Goal: Check status: Check status

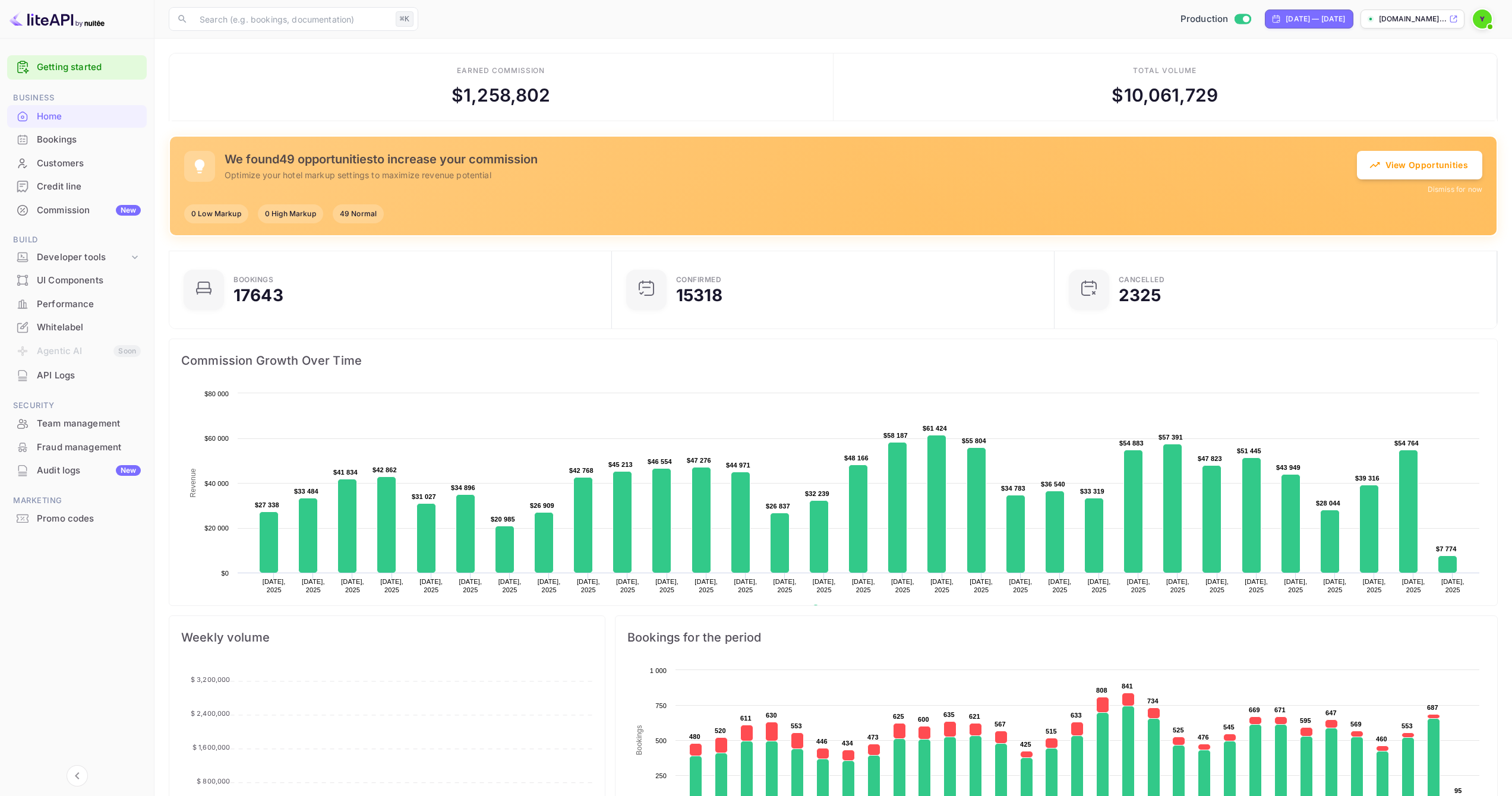
scroll to position [10, 10]
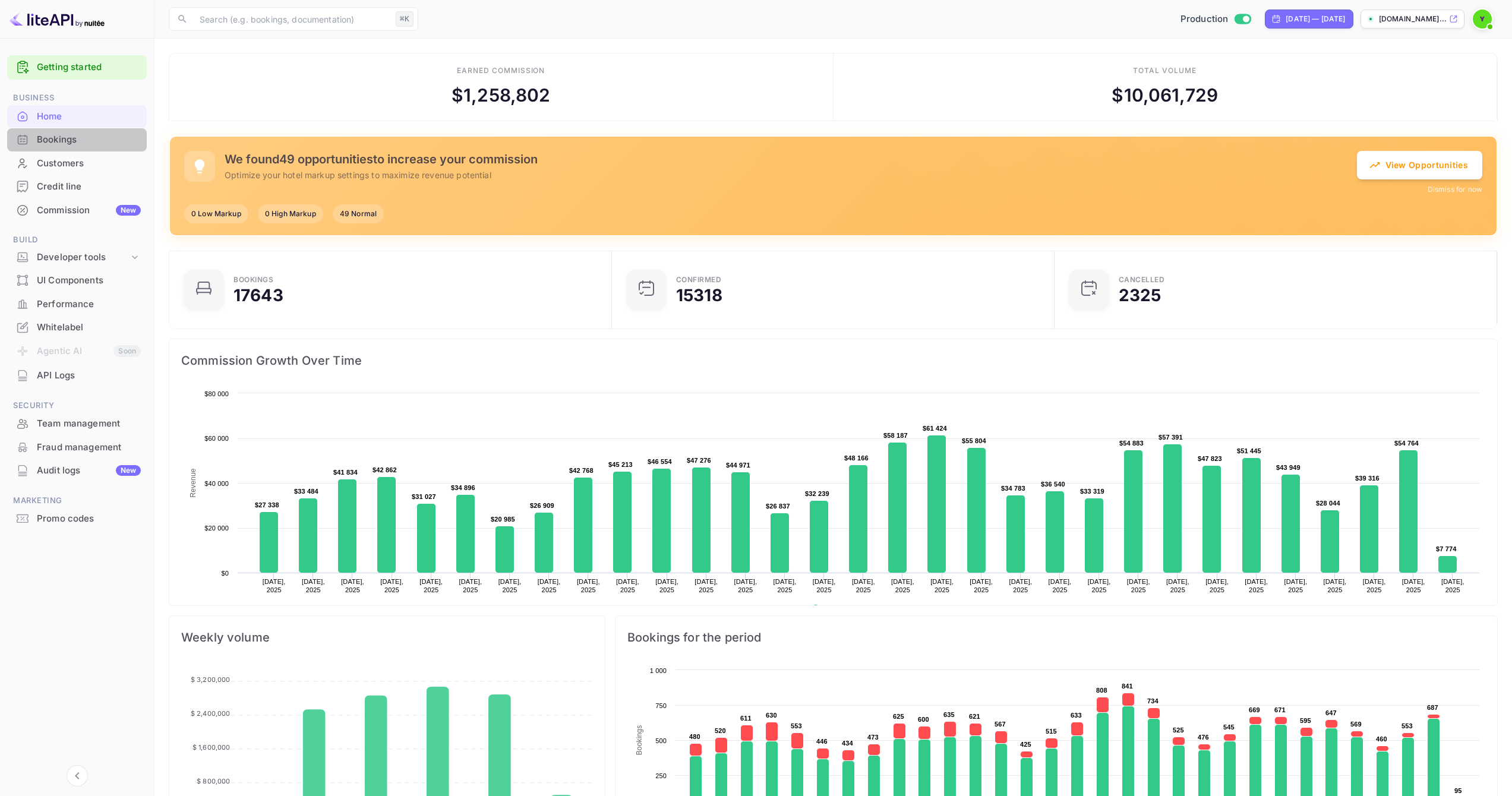
click at [66, 143] on div "Bookings" at bounding box center [88, 140] width 104 height 14
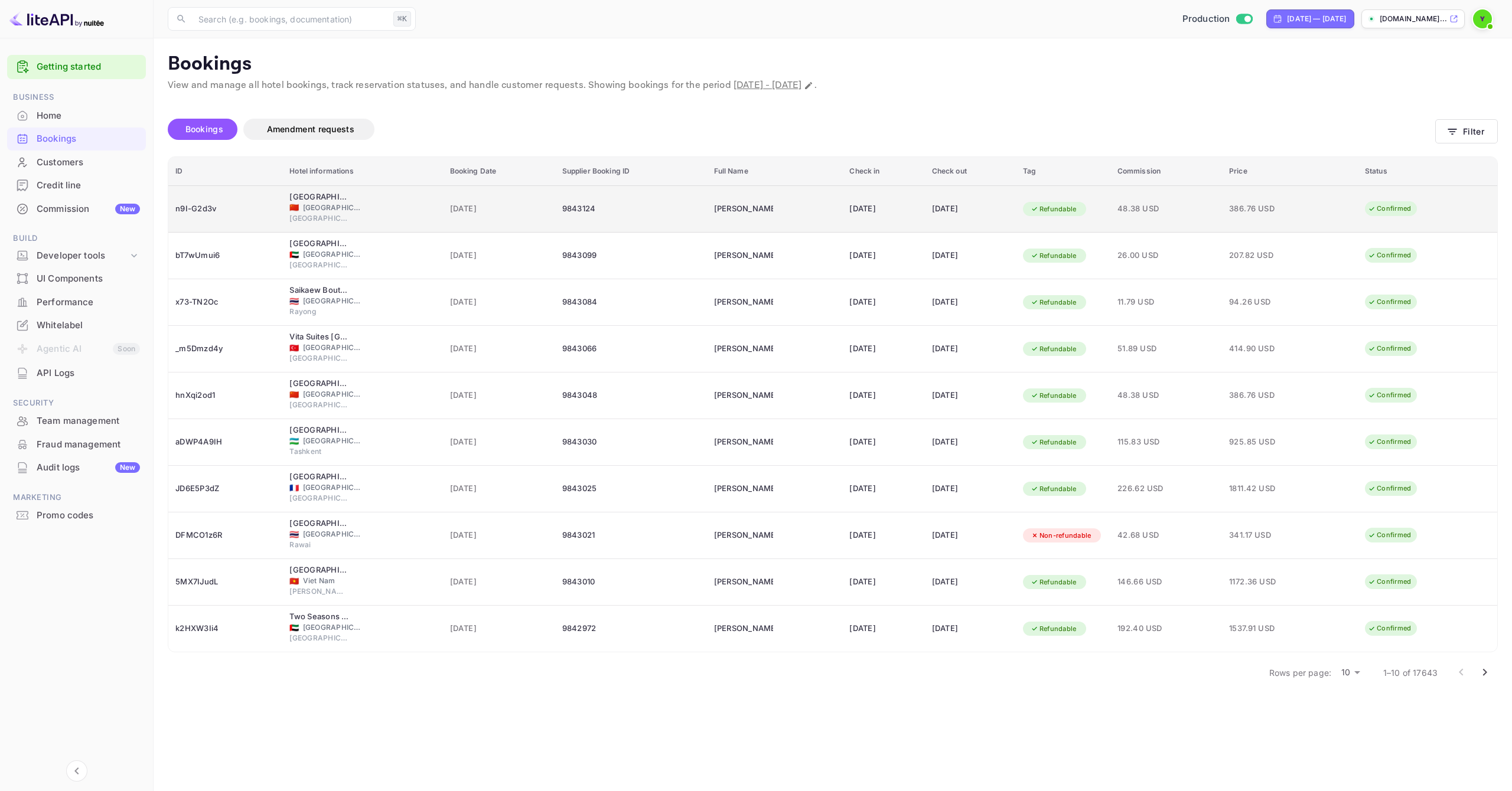
click at [637, 209] on div "9843124" at bounding box center [630, 208] width 137 height 19
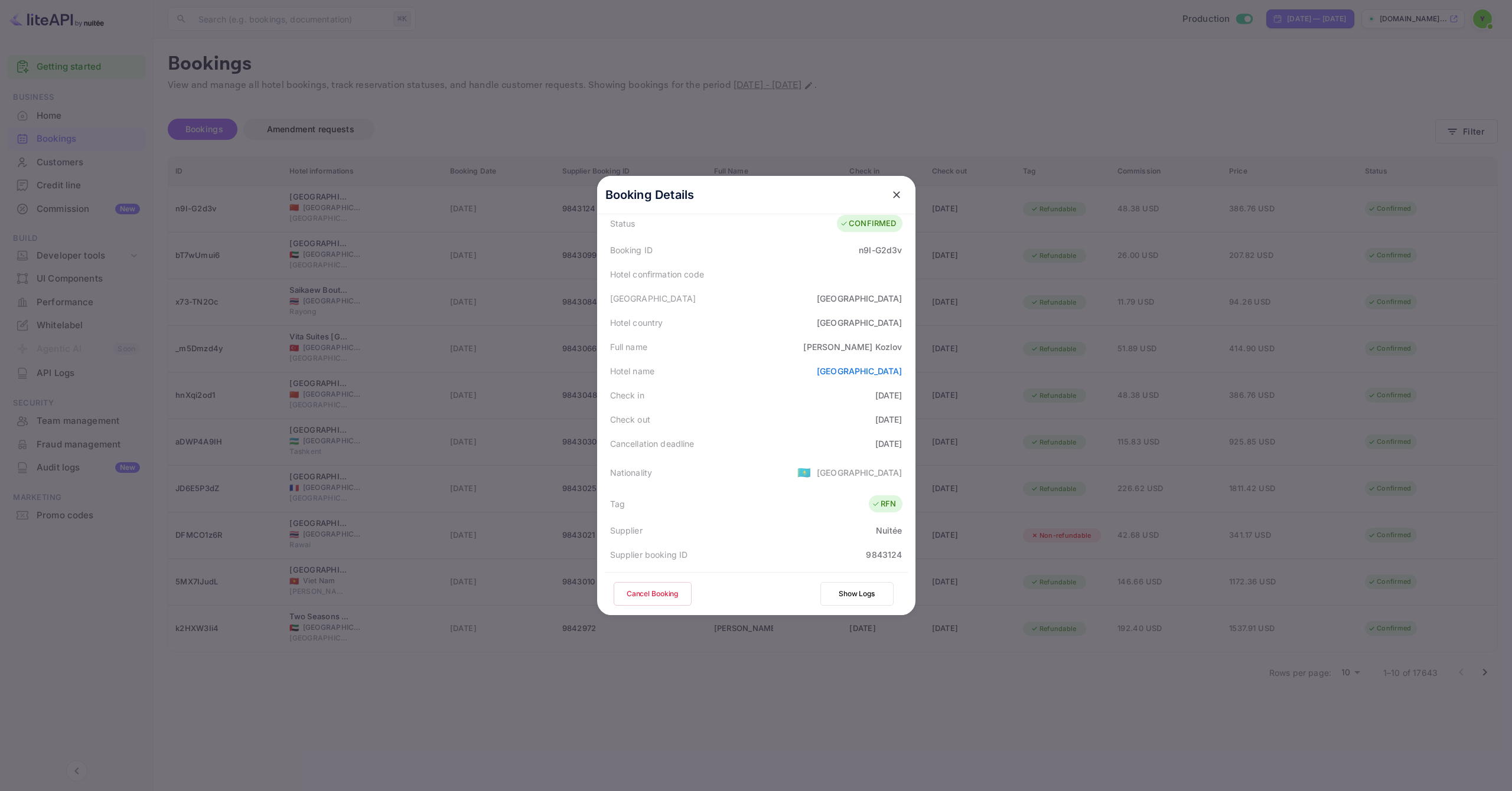
scroll to position [286, 0]
click at [893, 194] on icon "close" at bounding box center [896, 195] width 7 height 7
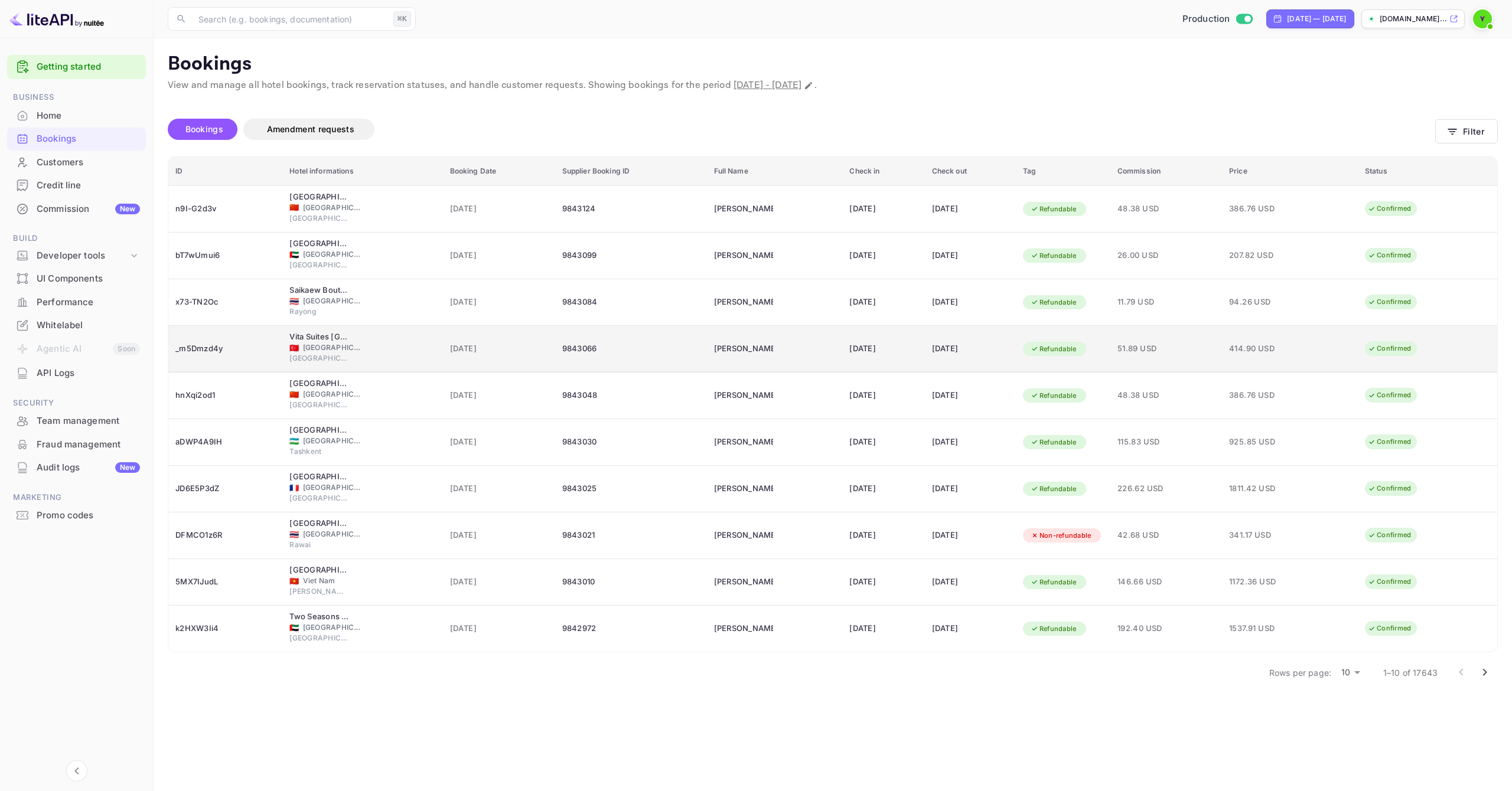
click at [916, 342] on td "[DATE]" at bounding box center [883, 349] width 82 height 46
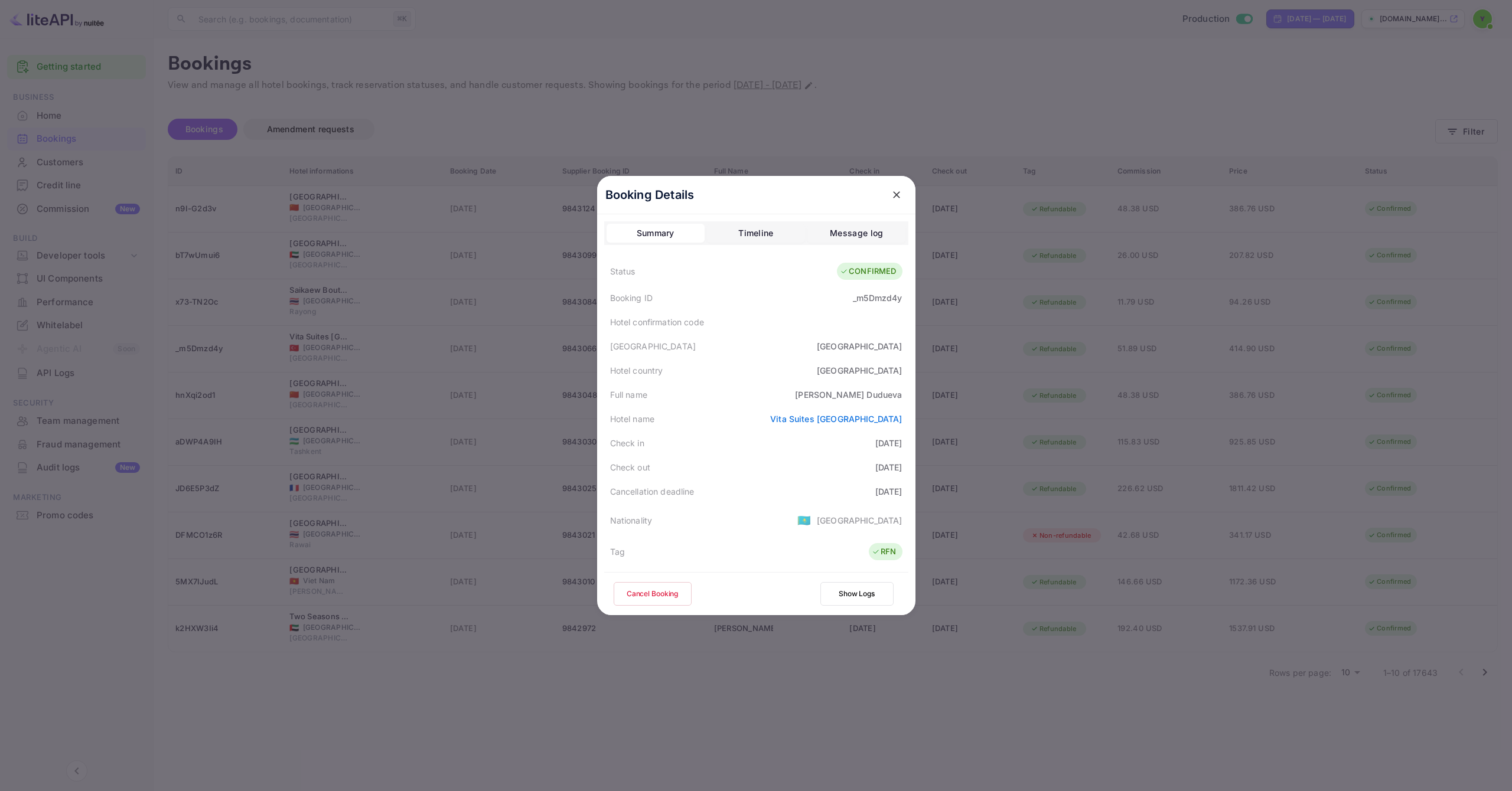
click at [774, 228] on button "Timeline" at bounding box center [756, 233] width 98 height 19
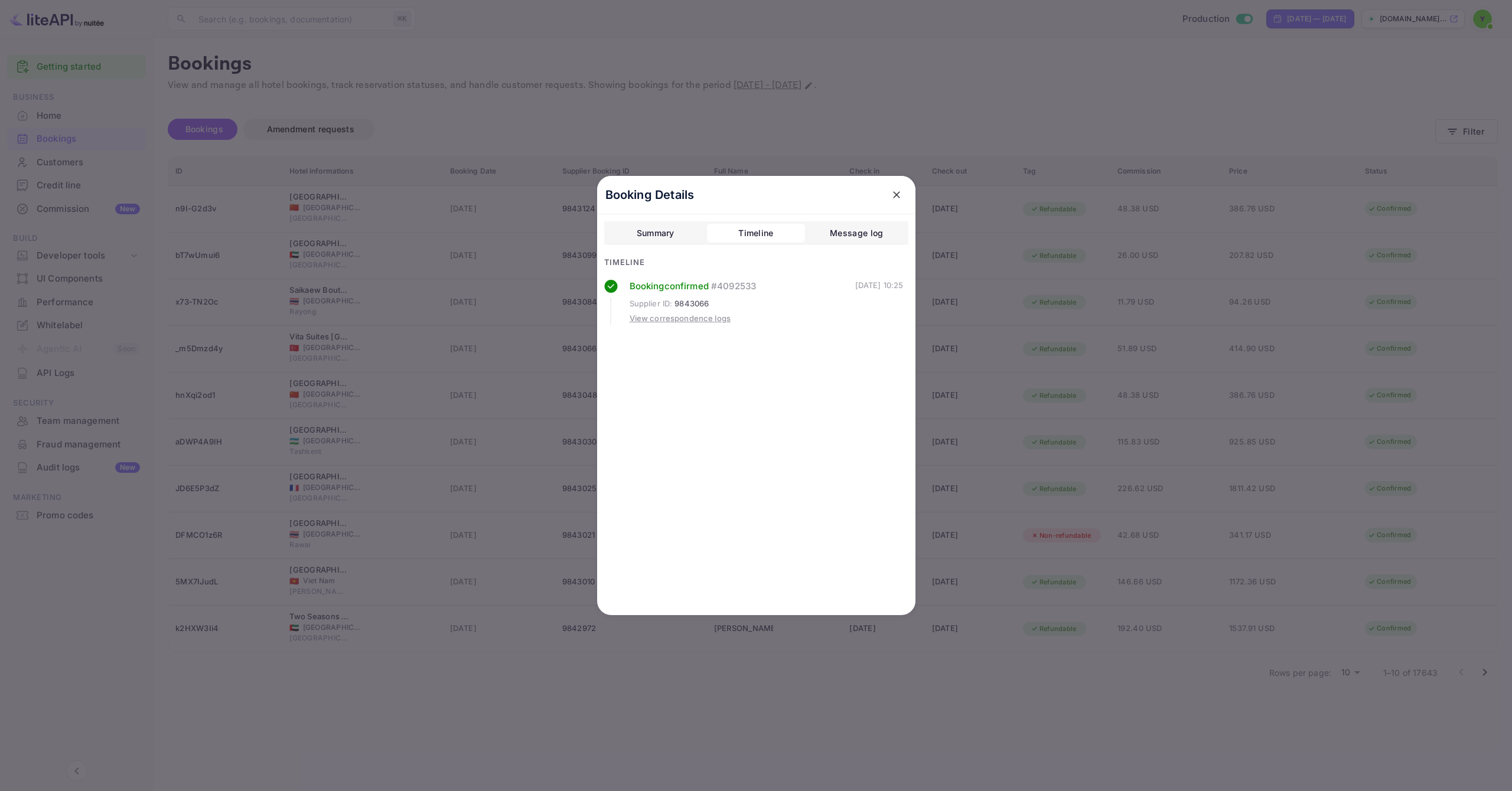
click at [862, 229] on div "Message log" at bounding box center [856, 233] width 53 height 14
click at [675, 231] on button "Summary" at bounding box center [655, 233] width 98 height 19
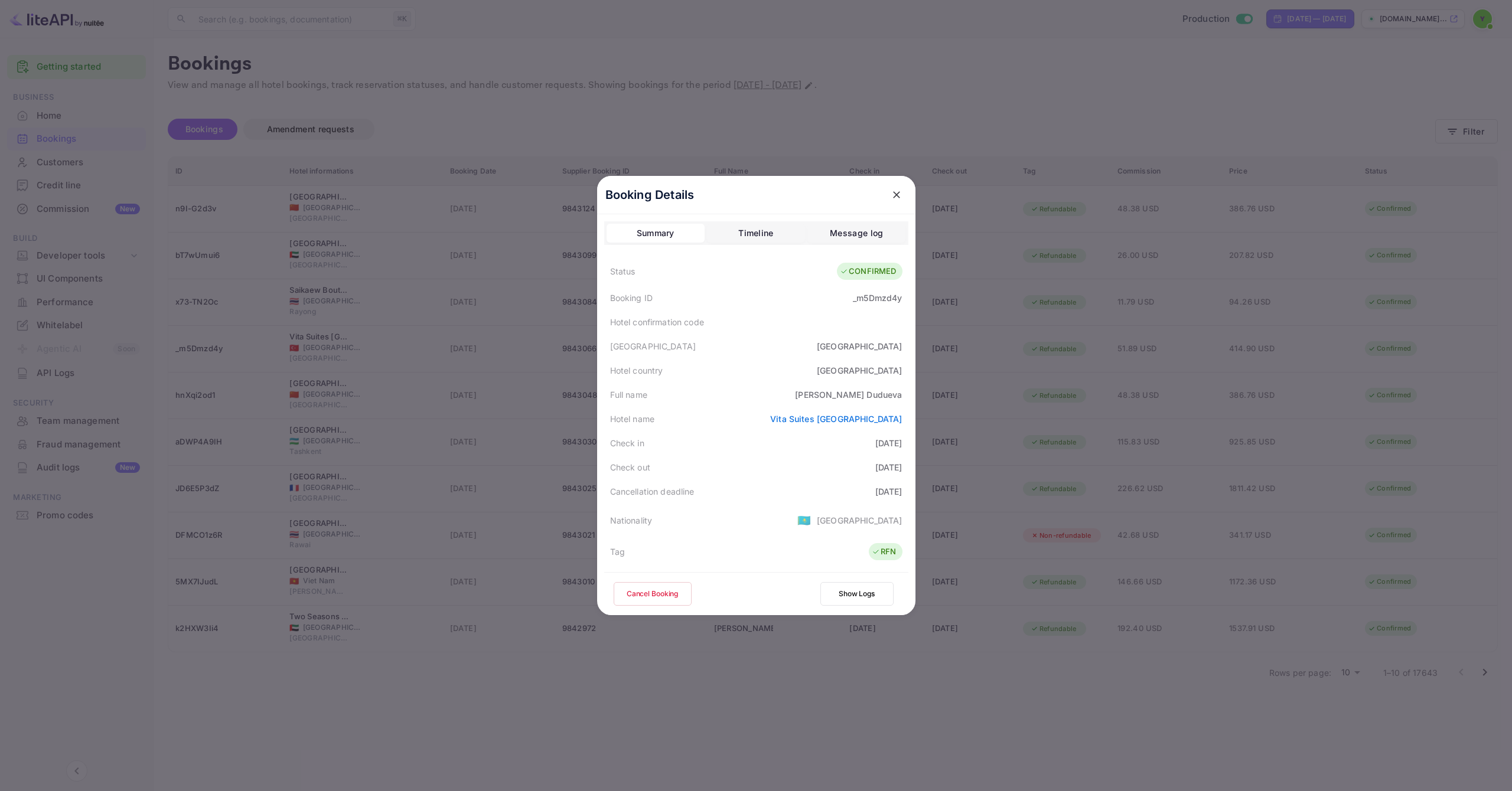
click at [871, 296] on div "_m5Dmzd4y" at bounding box center [878, 297] width 49 height 13
click at [885, 348] on div "[GEOGRAPHIC_DATA]" at bounding box center [859, 346] width 86 height 13
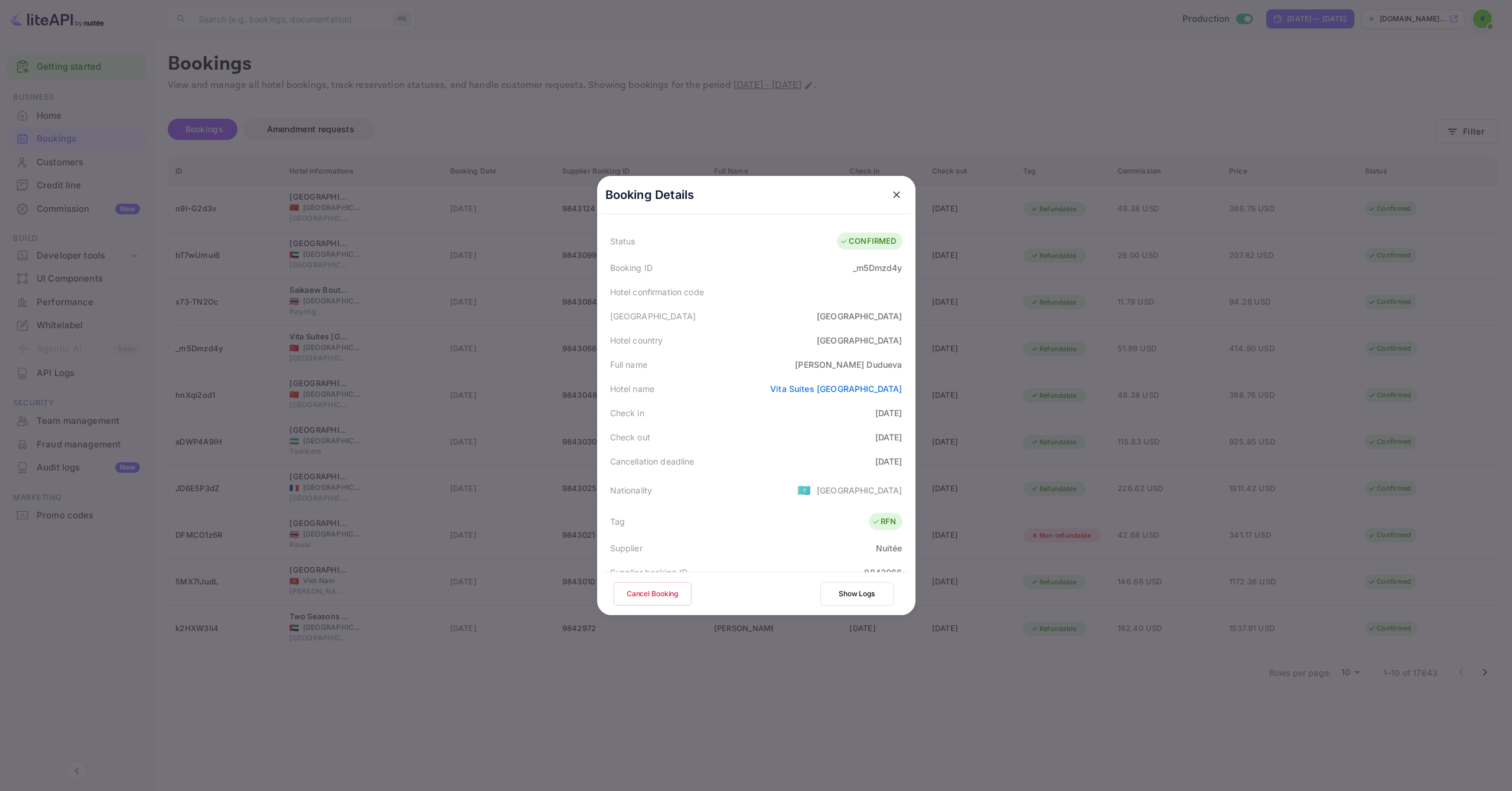
scroll to position [38, 0]
click at [883, 514] on div "RFN" at bounding box center [884, 514] width 25 height 12
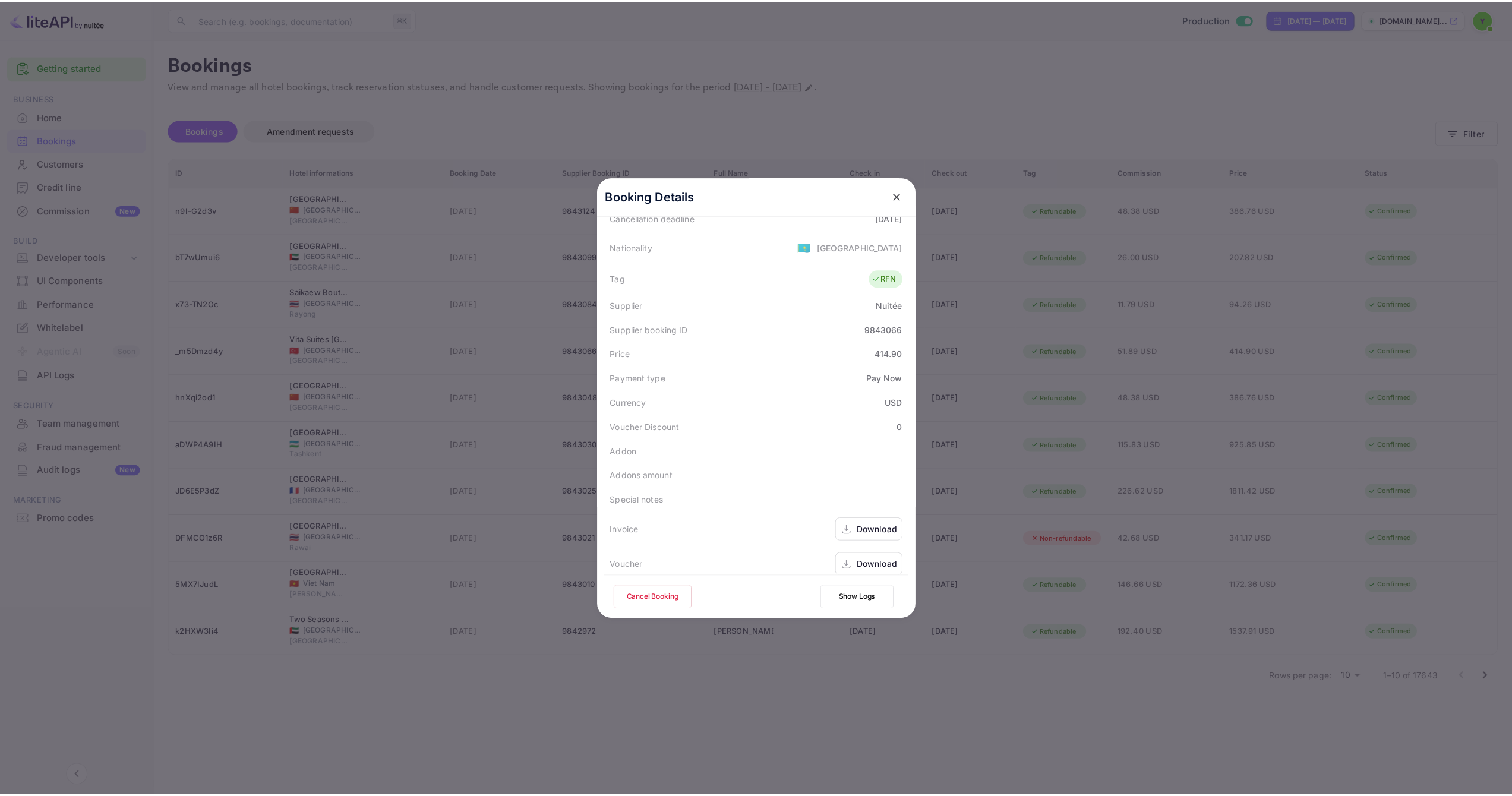
scroll to position [288, 0]
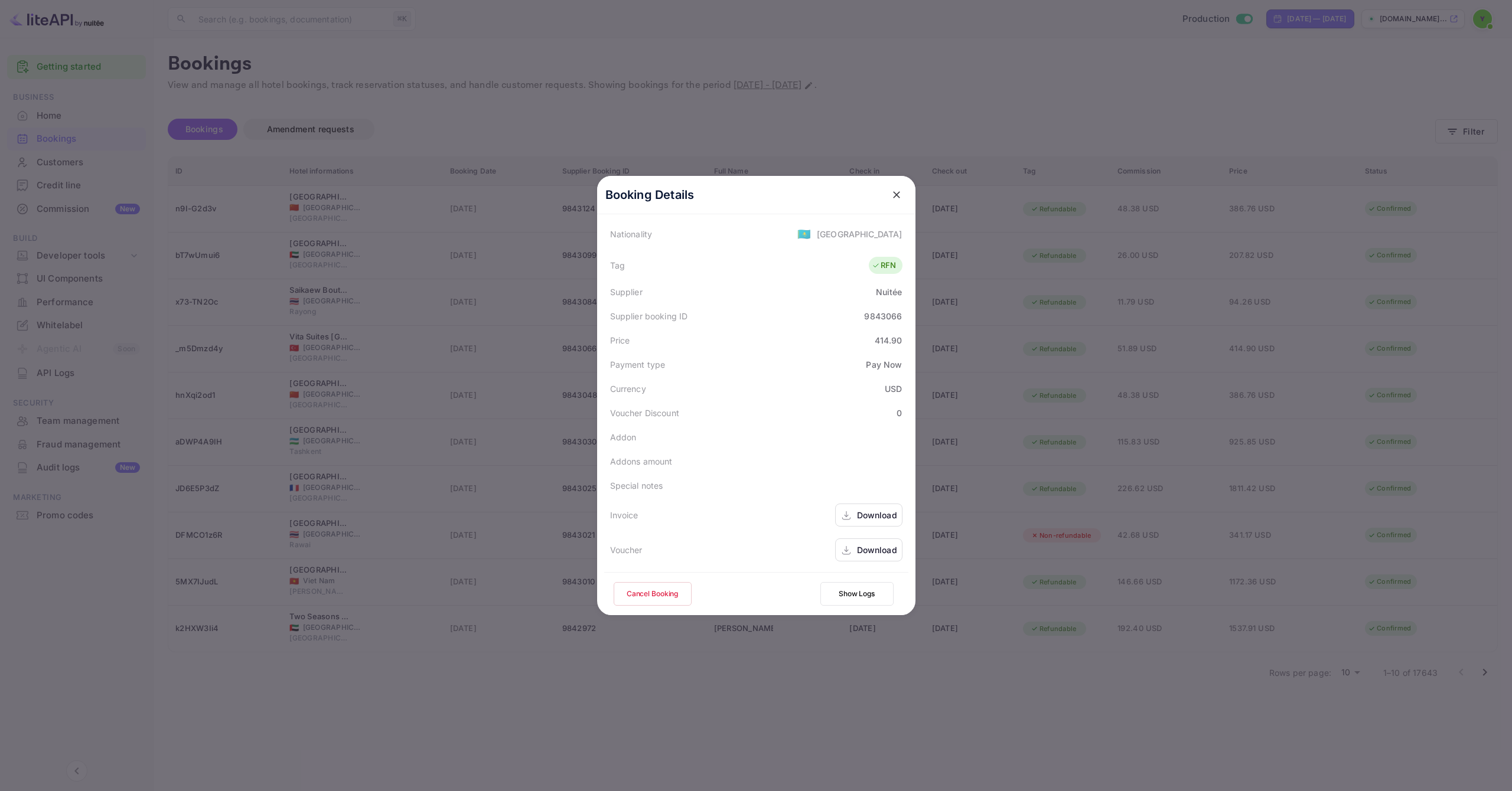
drag, startPoint x: 893, startPoint y: 192, endPoint x: 801, endPoint y: 203, distance: 92.7
click at [893, 192] on icon "close" at bounding box center [897, 195] width 12 height 12
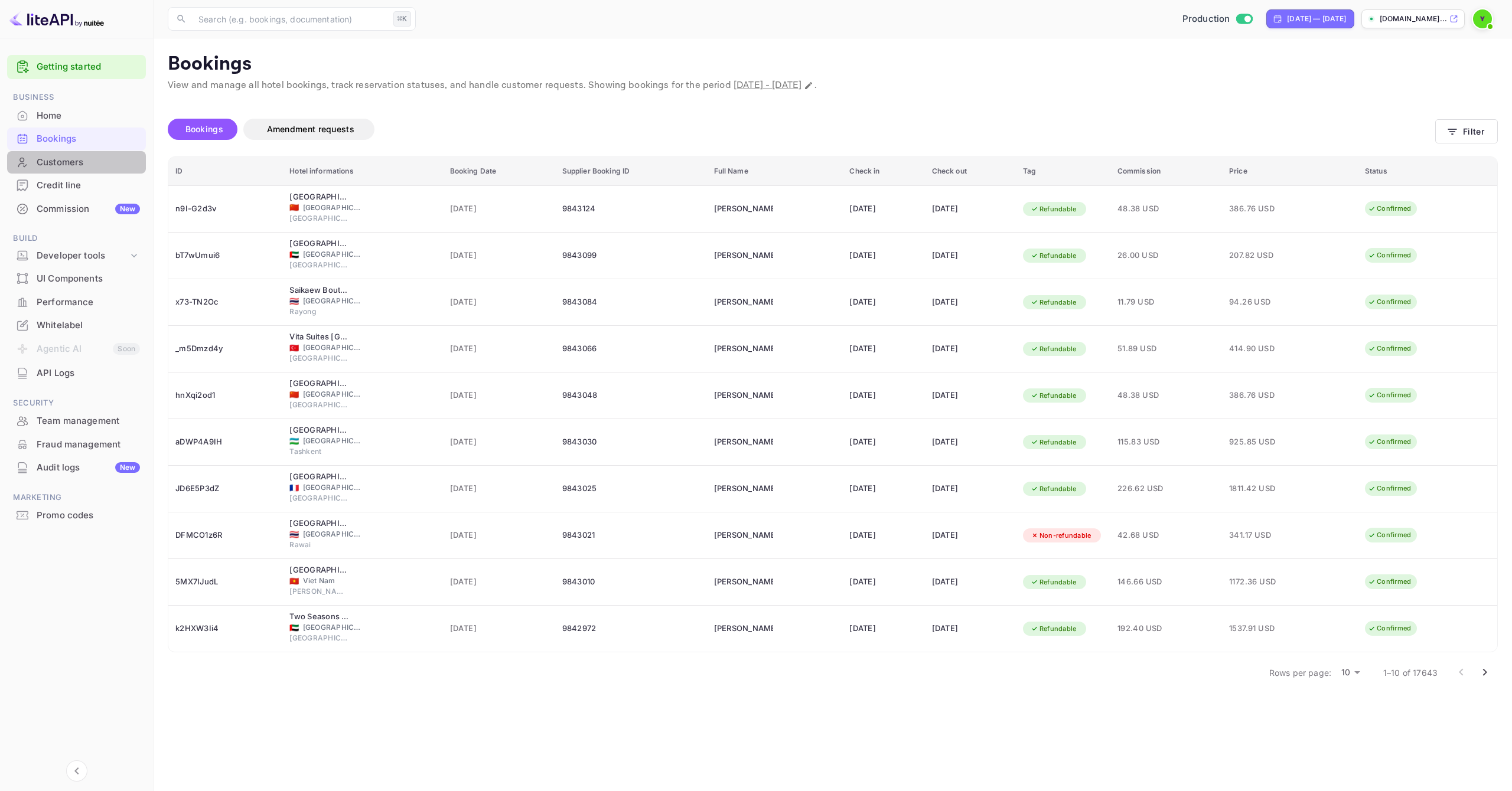
click at [59, 159] on div "Customers" at bounding box center [88, 163] width 104 height 14
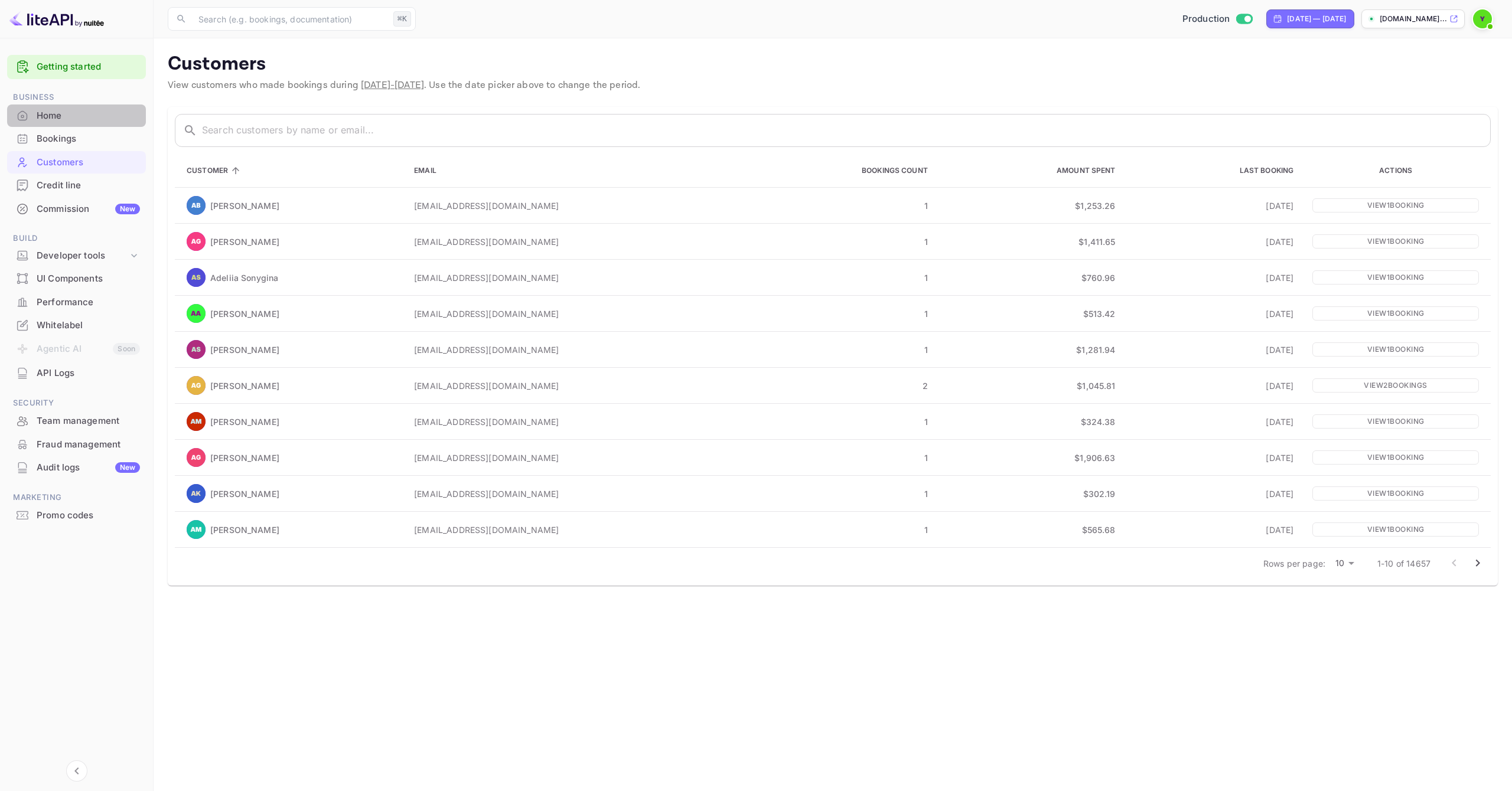
click at [74, 114] on div "Home" at bounding box center [88, 117] width 104 height 14
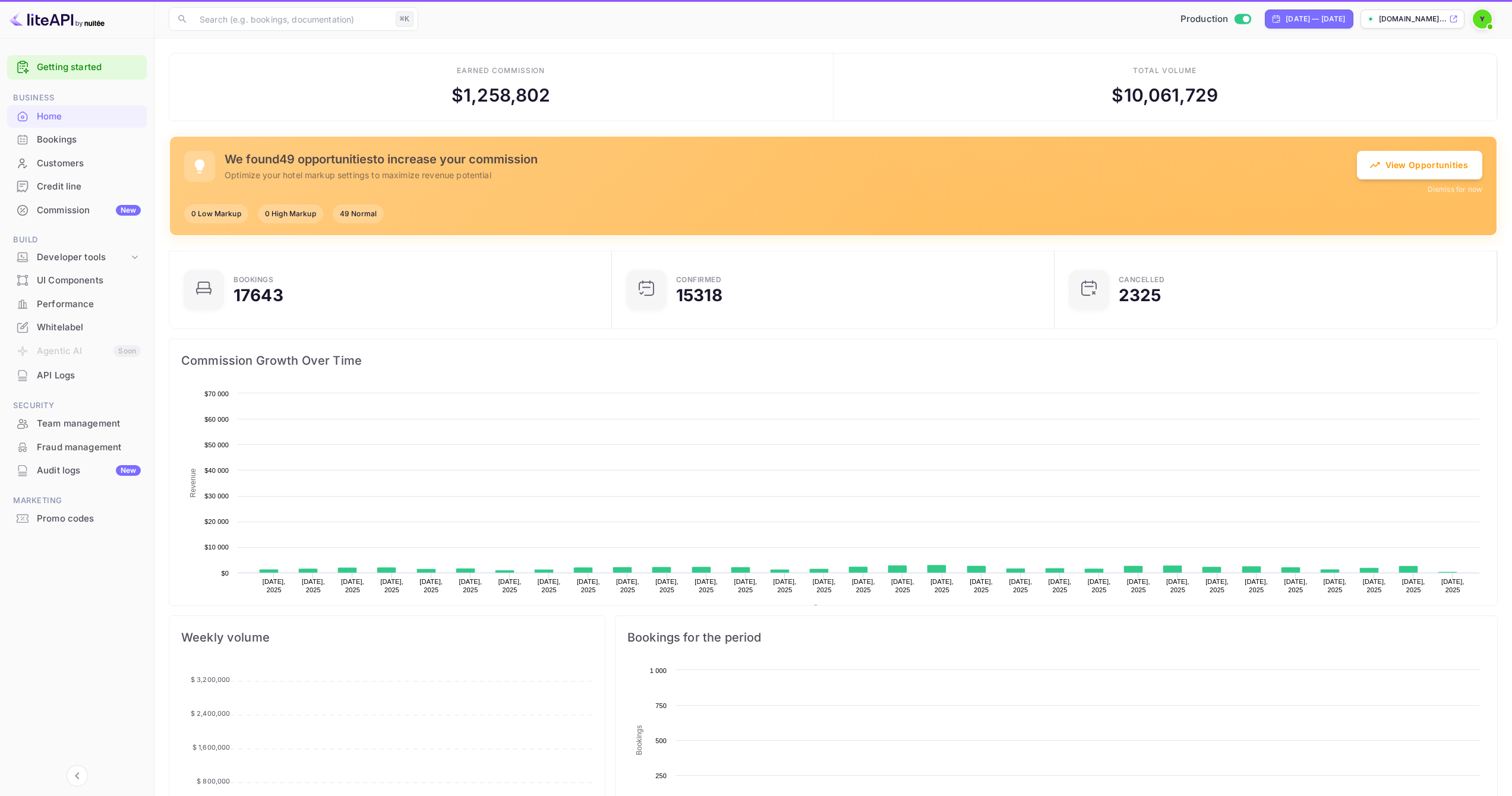
scroll to position [184, 426]
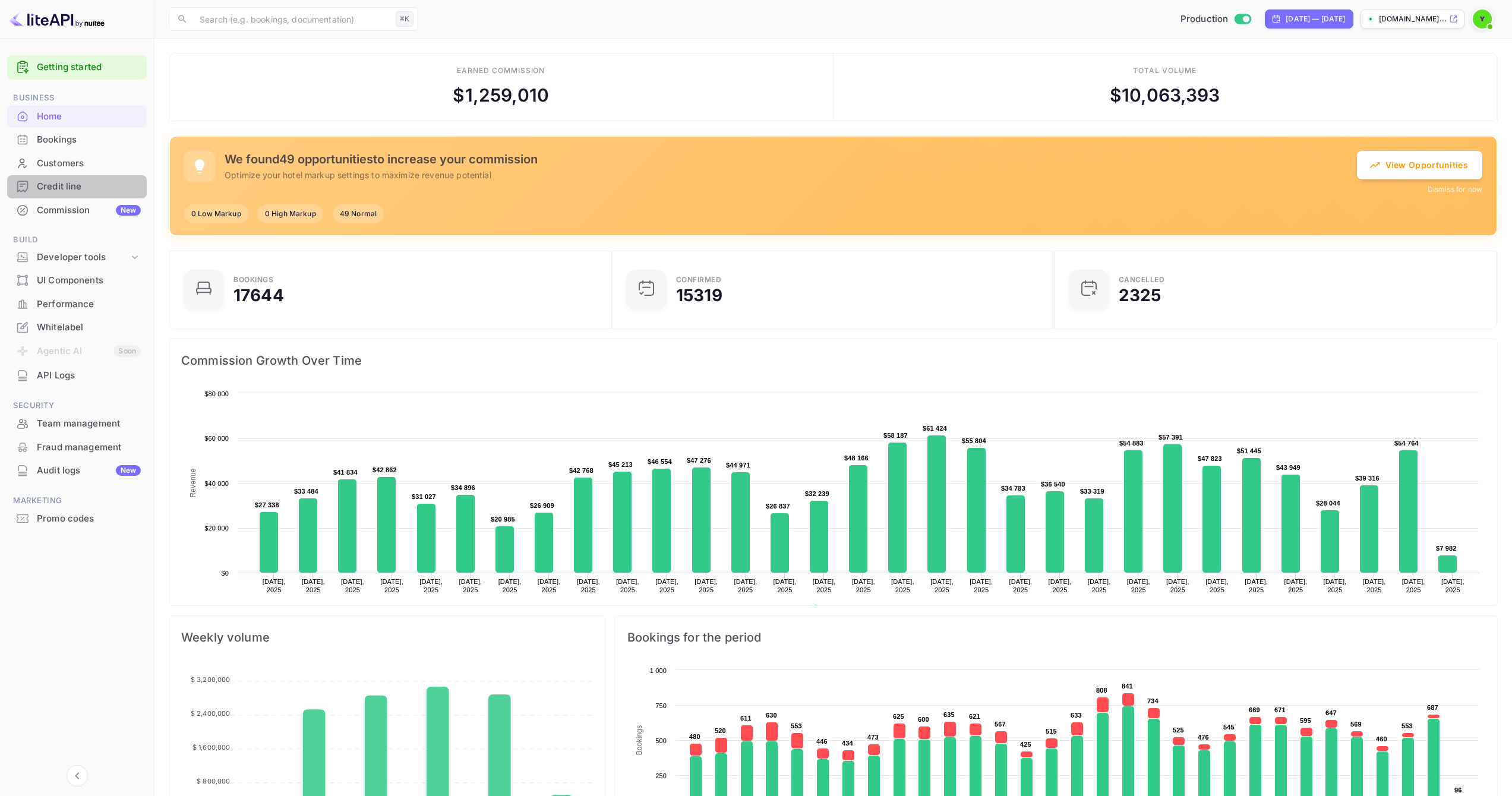
click at [79, 193] on div "Credit line" at bounding box center [88, 187] width 104 height 14
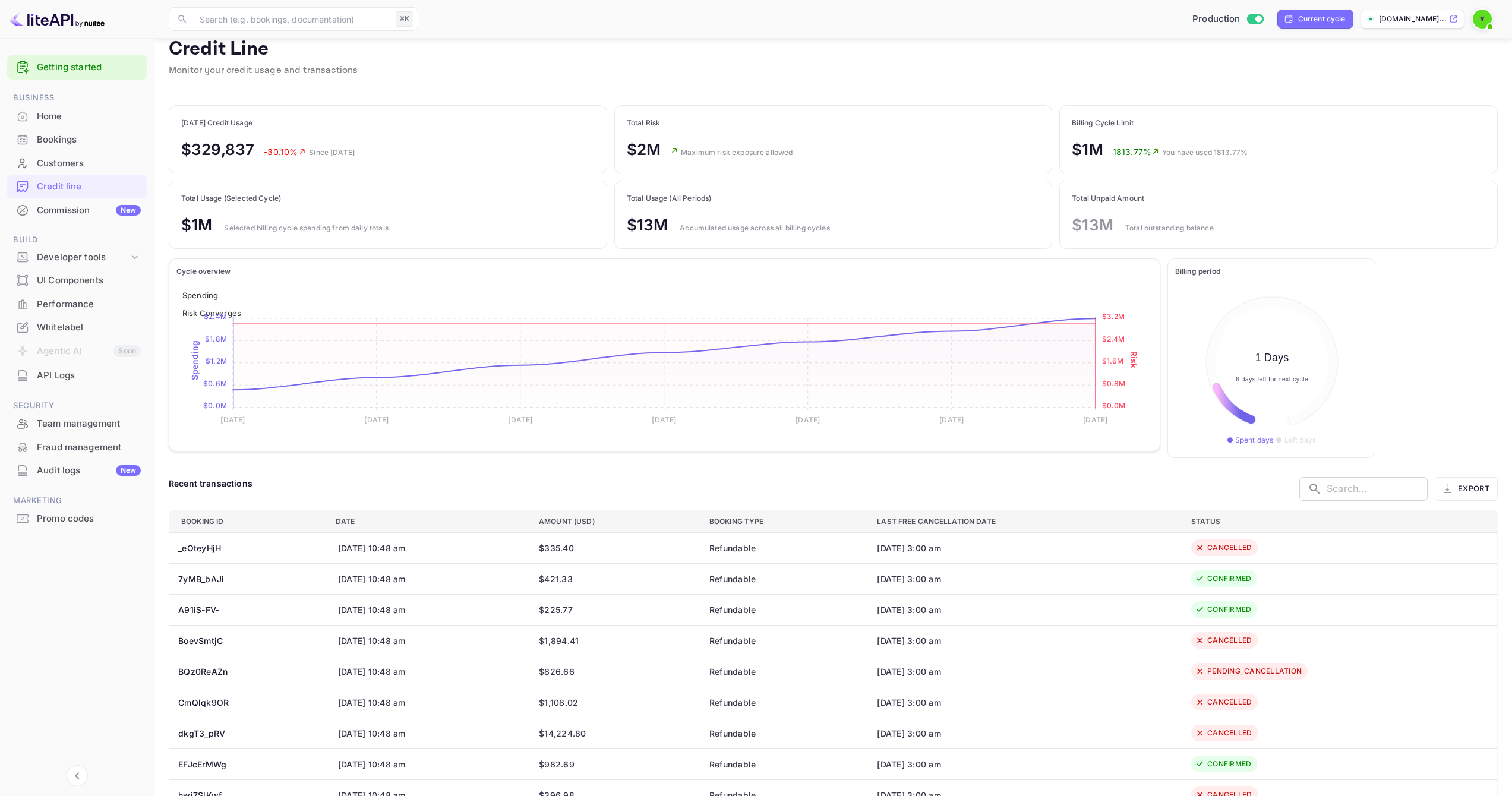
scroll to position [90, 0]
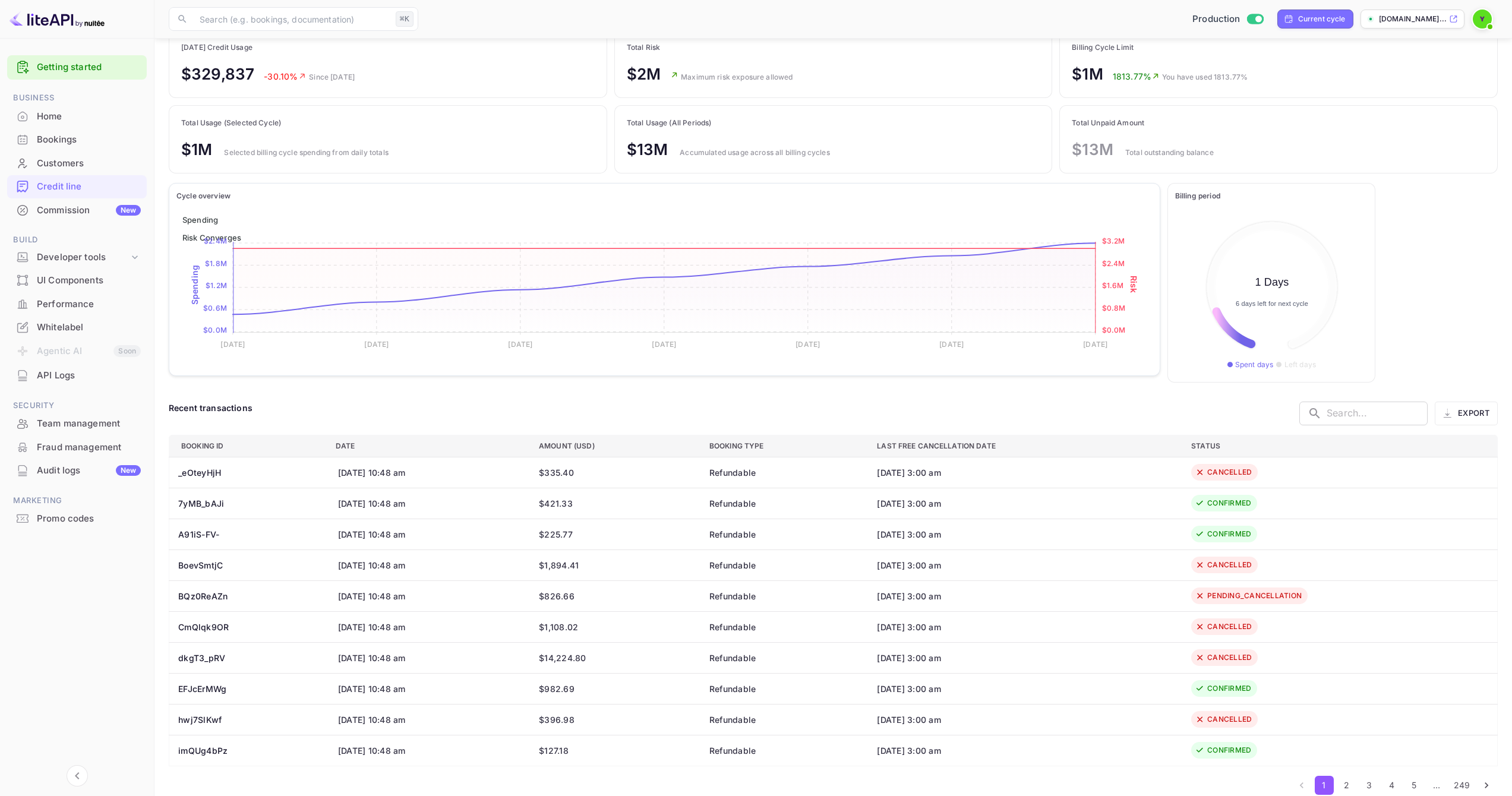
click at [62, 137] on div "Bookings" at bounding box center [88, 140] width 104 height 14
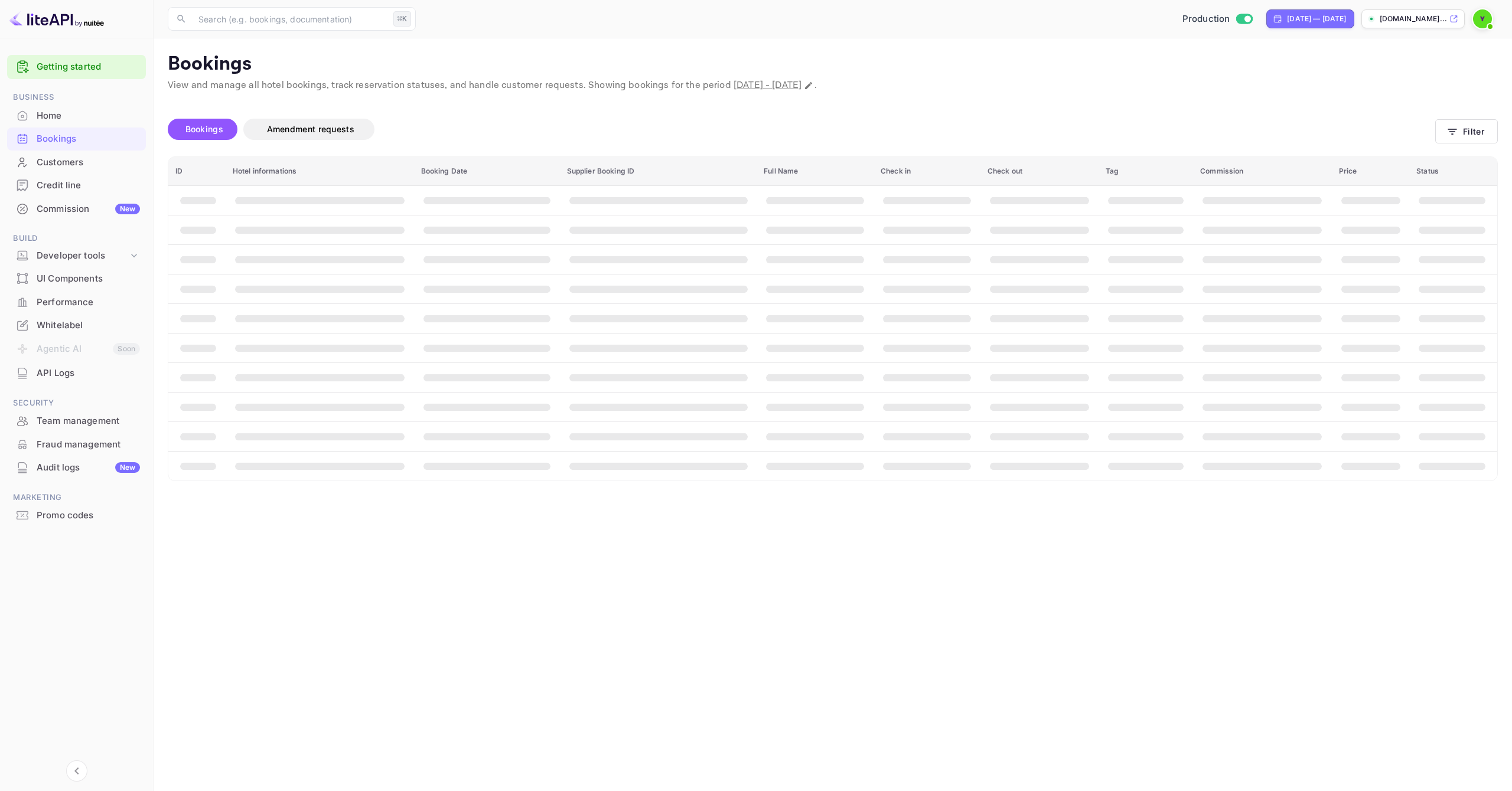
drag, startPoint x: 513, startPoint y: 127, endPoint x: 604, endPoint y: 122, distance: 91.1
click at [513, 127] on div "Bookings Amendment requests" at bounding box center [801, 129] width 1267 height 22
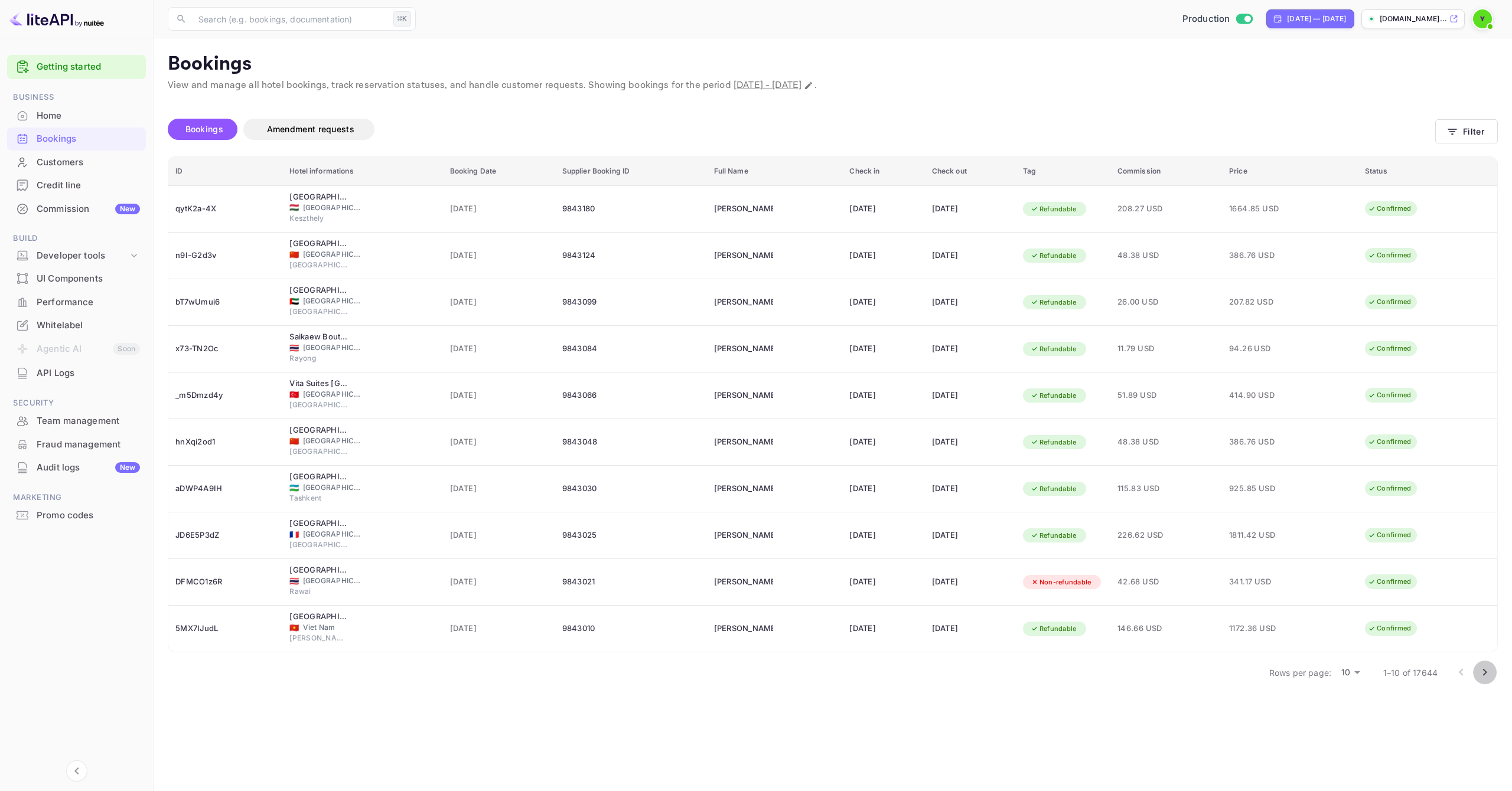
click at [1482, 673] on icon "Go to next page" at bounding box center [1484, 672] width 14 height 14
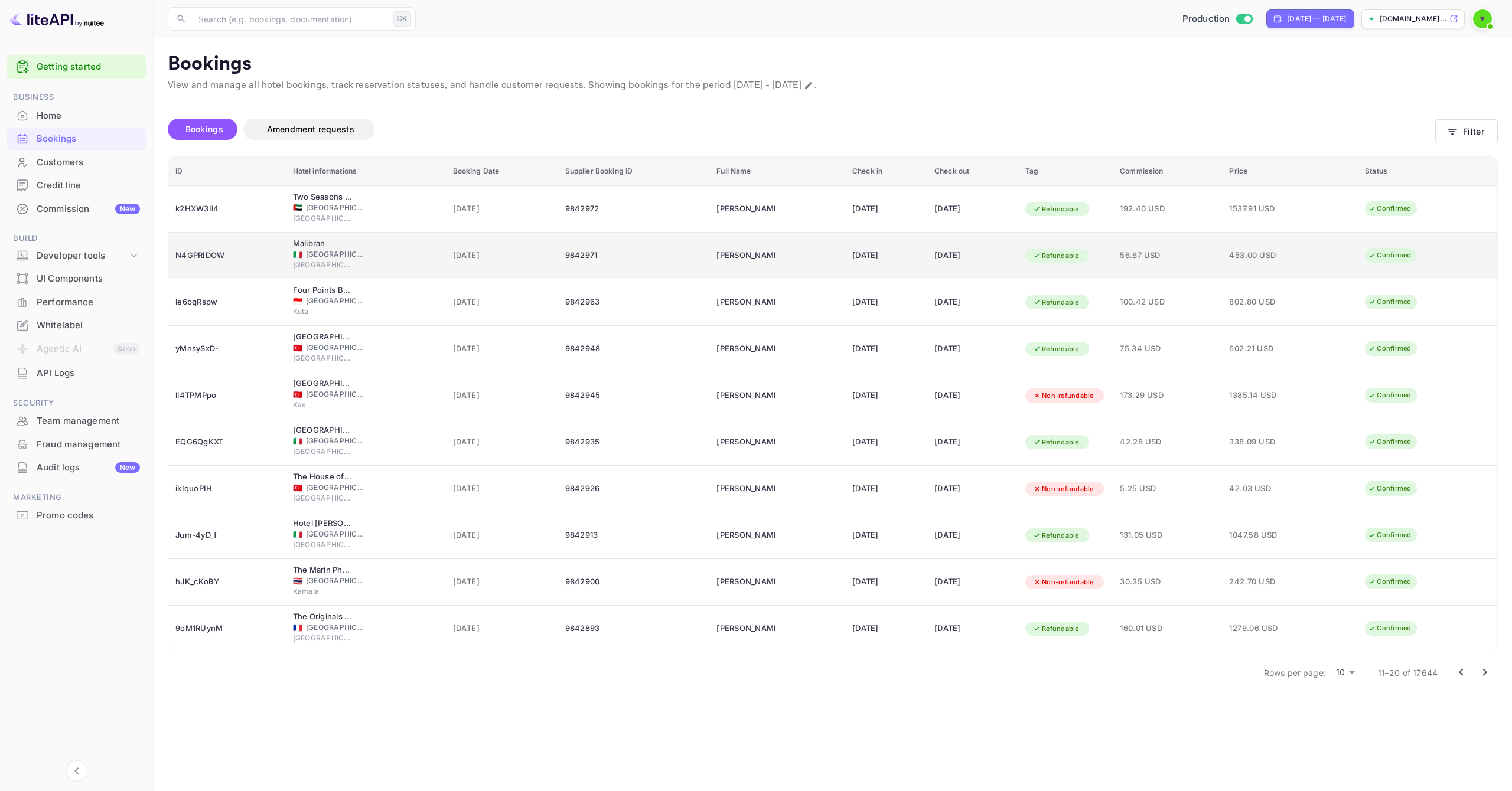
click at [812, 252] on td "Evgenii Svechnikov" at bounding box center [777, 256] width 136 height 46
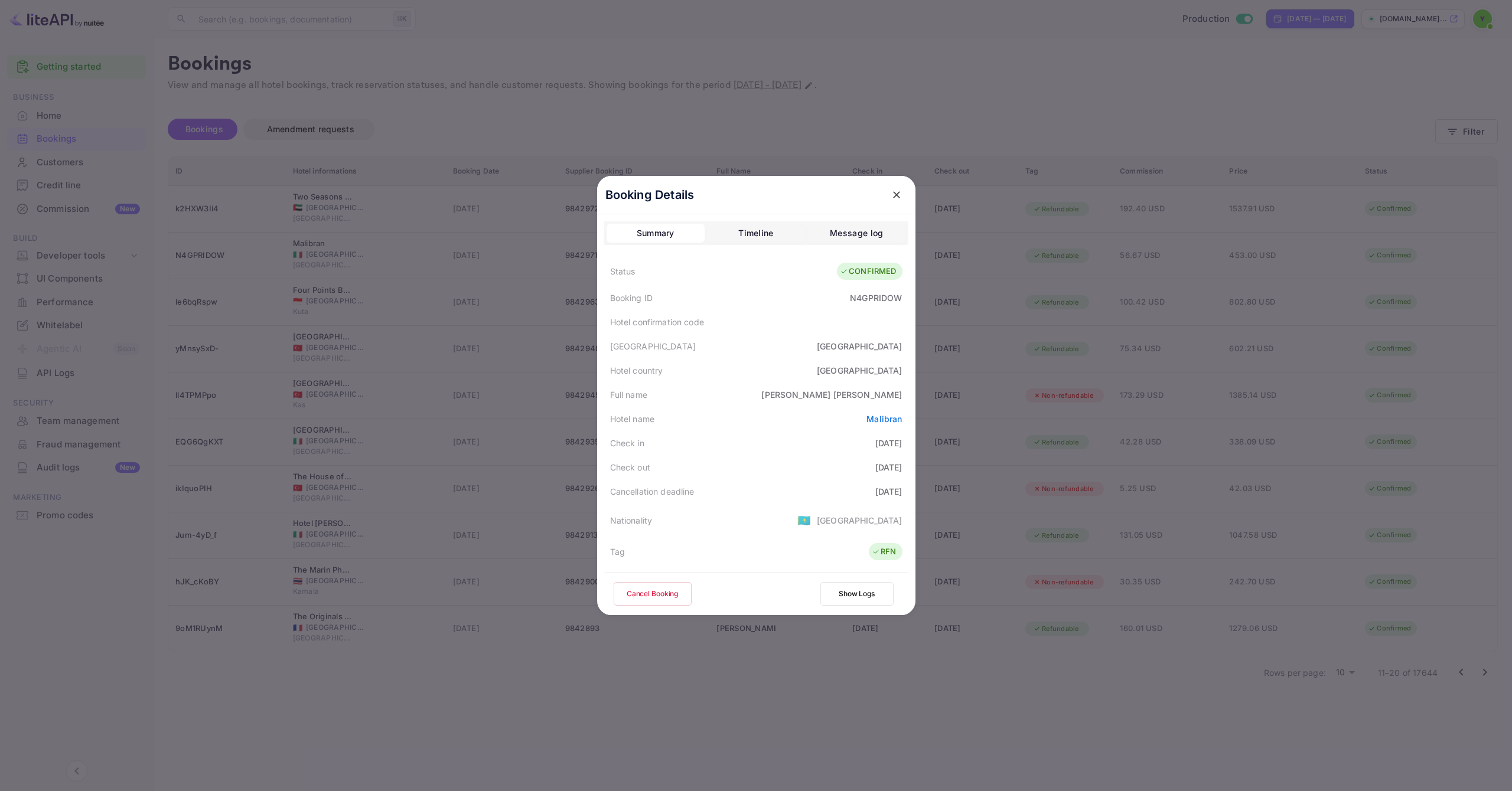
click at [873, 299] on div "N4GPRIDOW" at bounding box center [876, 297] width 52 height 13
drag, startPoint x: 846, startPoint y: 296, endPoint x: 899, endPoint y: 299, distance: 53.1
click at [899, 299] on div "Booking ID N4GPRIDOW" at bounding box center [756, 297] width 304 height 25
copy div "N4GPRIDOW"
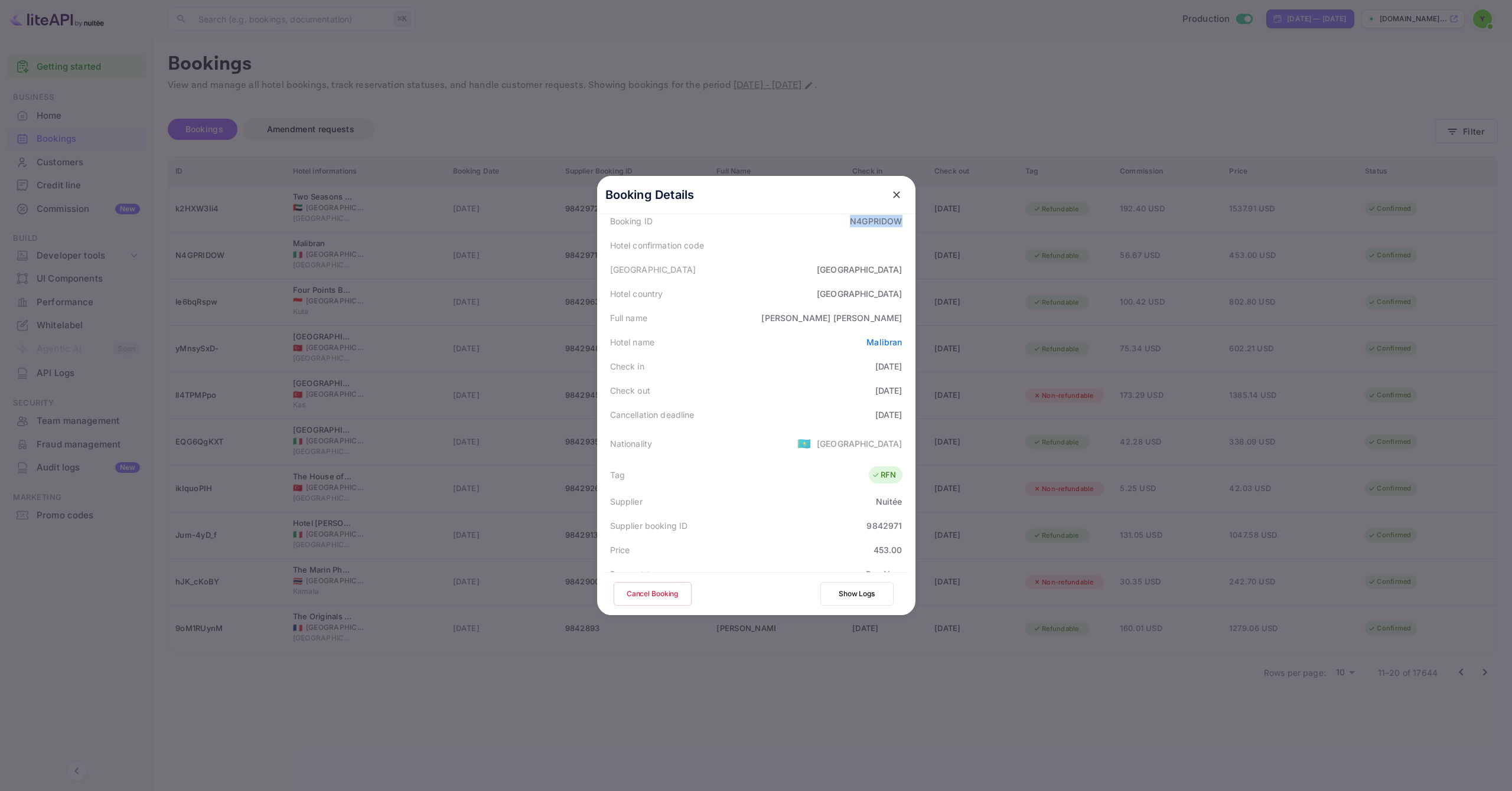
scroll to position [85, 0]
click at [867, 438] on div "[GEOGRAPHIC_DATA]" at bounding box center [859, 435] width 86 height 13
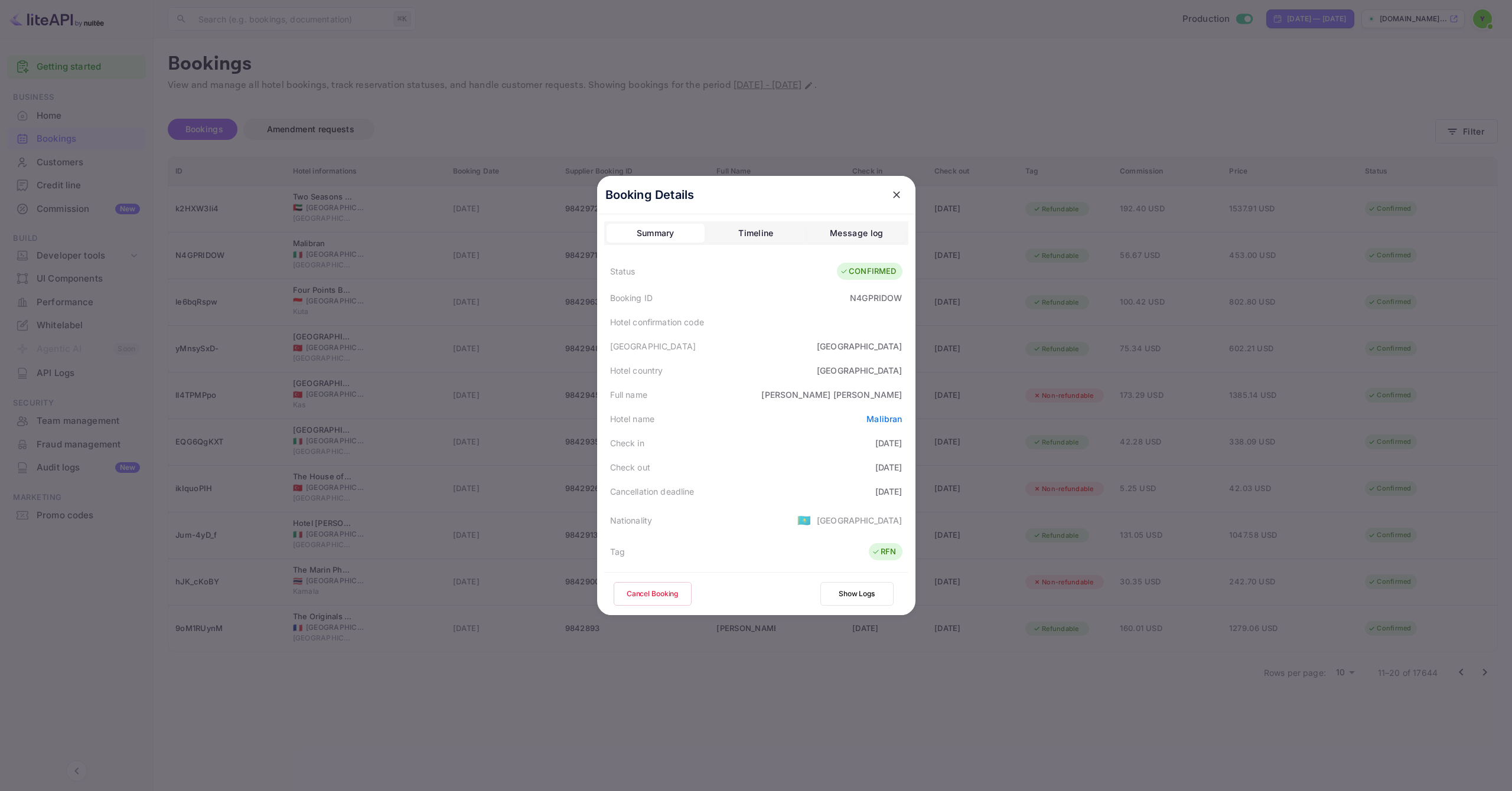
click at [893, 191] on icon "close" at bounding box center [897, 195] width 12 height 12
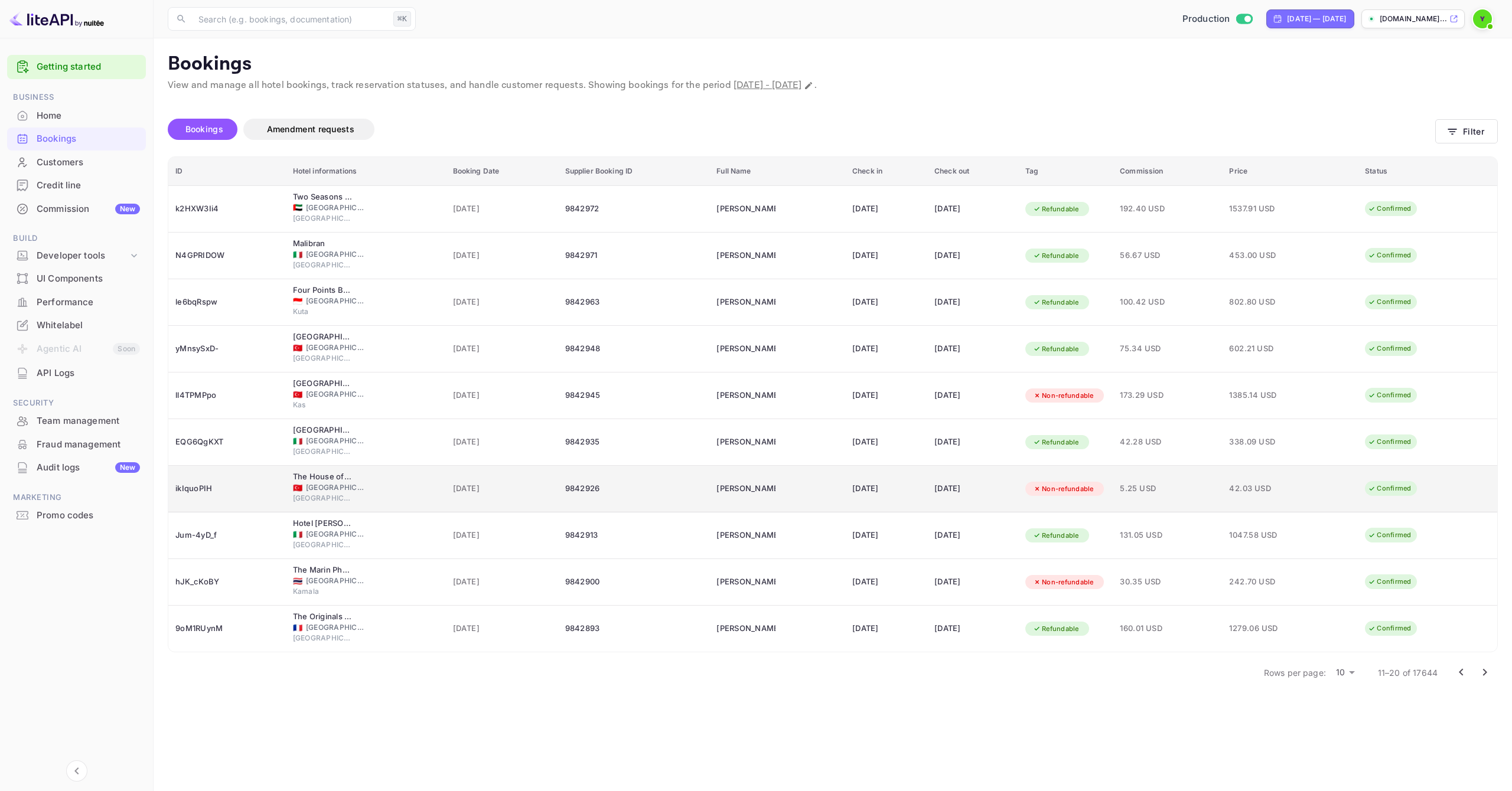
click at [634, 490] on div "9842926" at bounding box center [633, 489] width 137 height 19
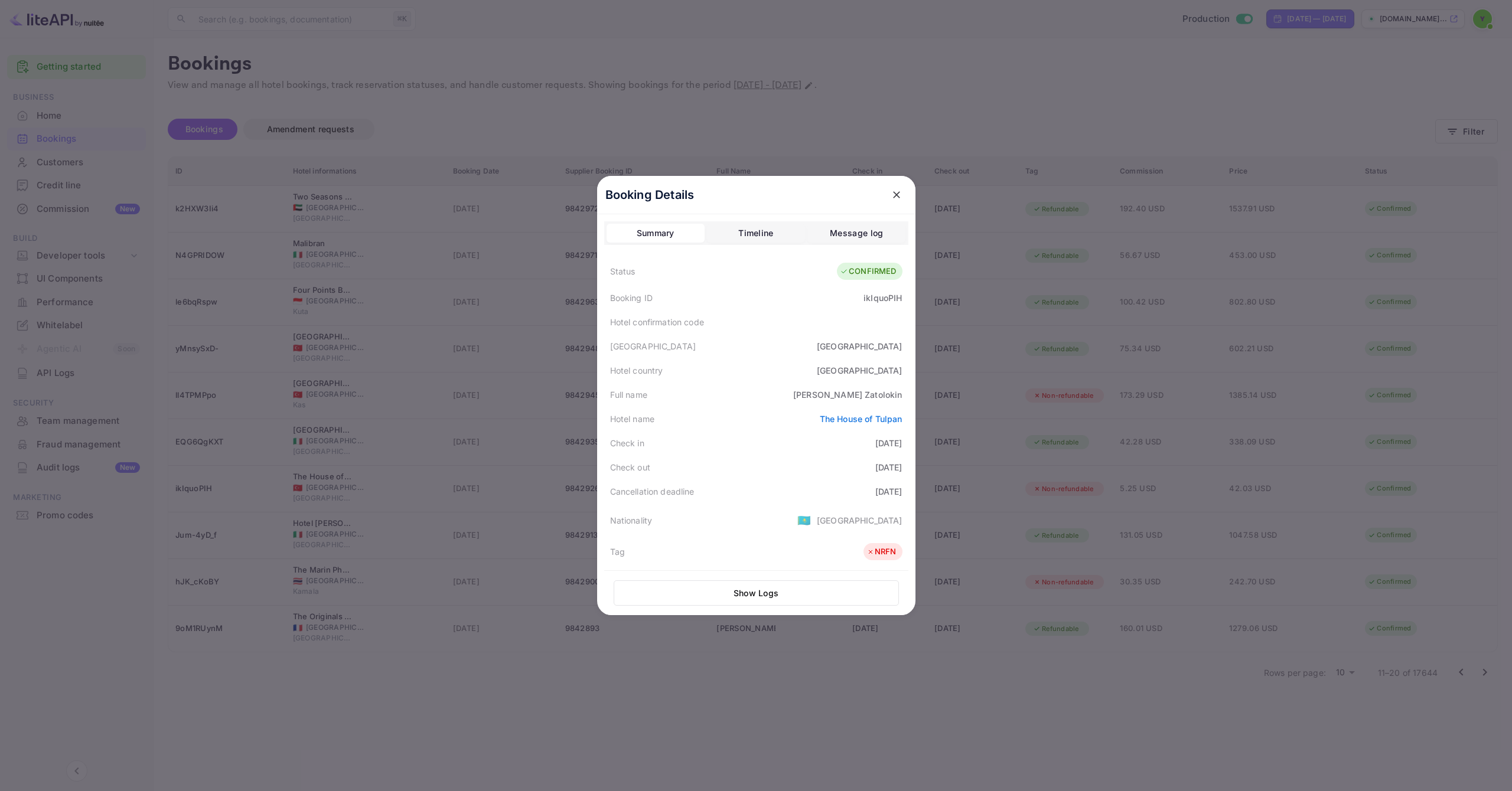
click at [873, 520] on div "[GEOGRAPHIC_DATA]" at bounding box center [859, 520] width 86 height 13
drag, startPoint x: 891, startPoint y: 193, endPoint x: 891, endPoint y: 210, distance: 17.0
click at [891, 194] on icon "close" at bounding box center [897, 195] width 12 height 12
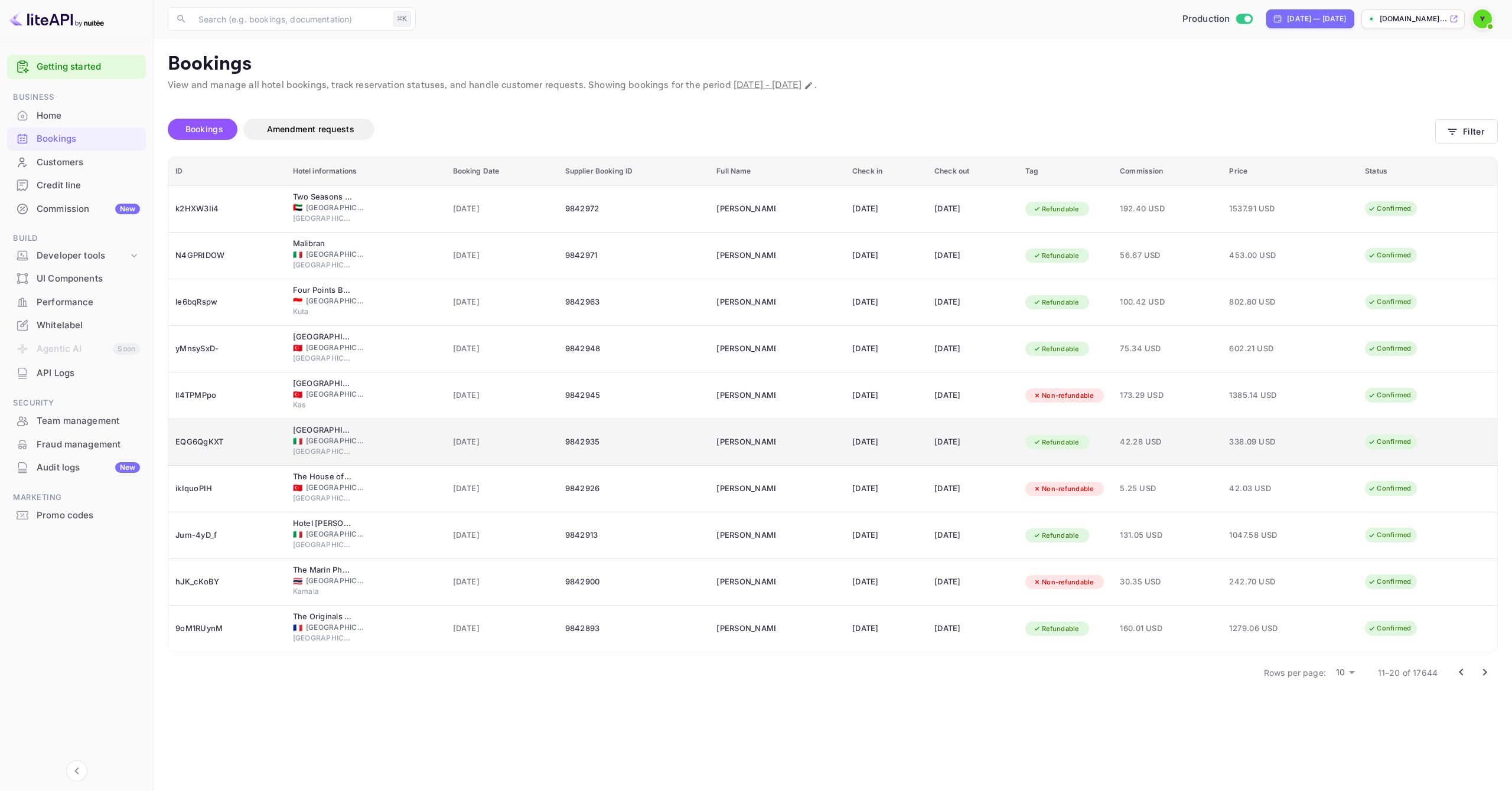
click at [911, 445] on div "27 Dec 2025" at bounding box center [886, 441] width 68 height 19
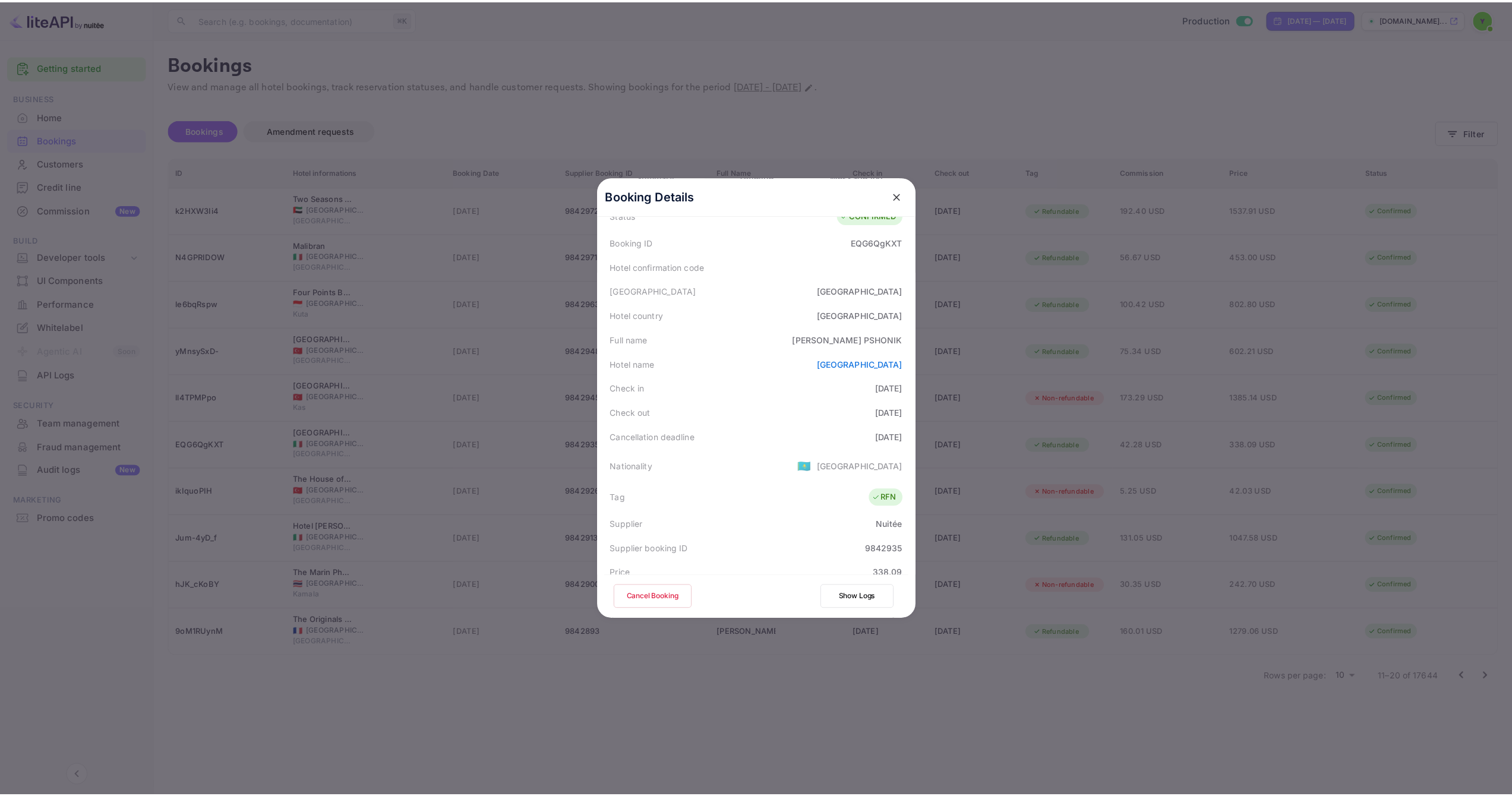
scroll to position [0, 0]
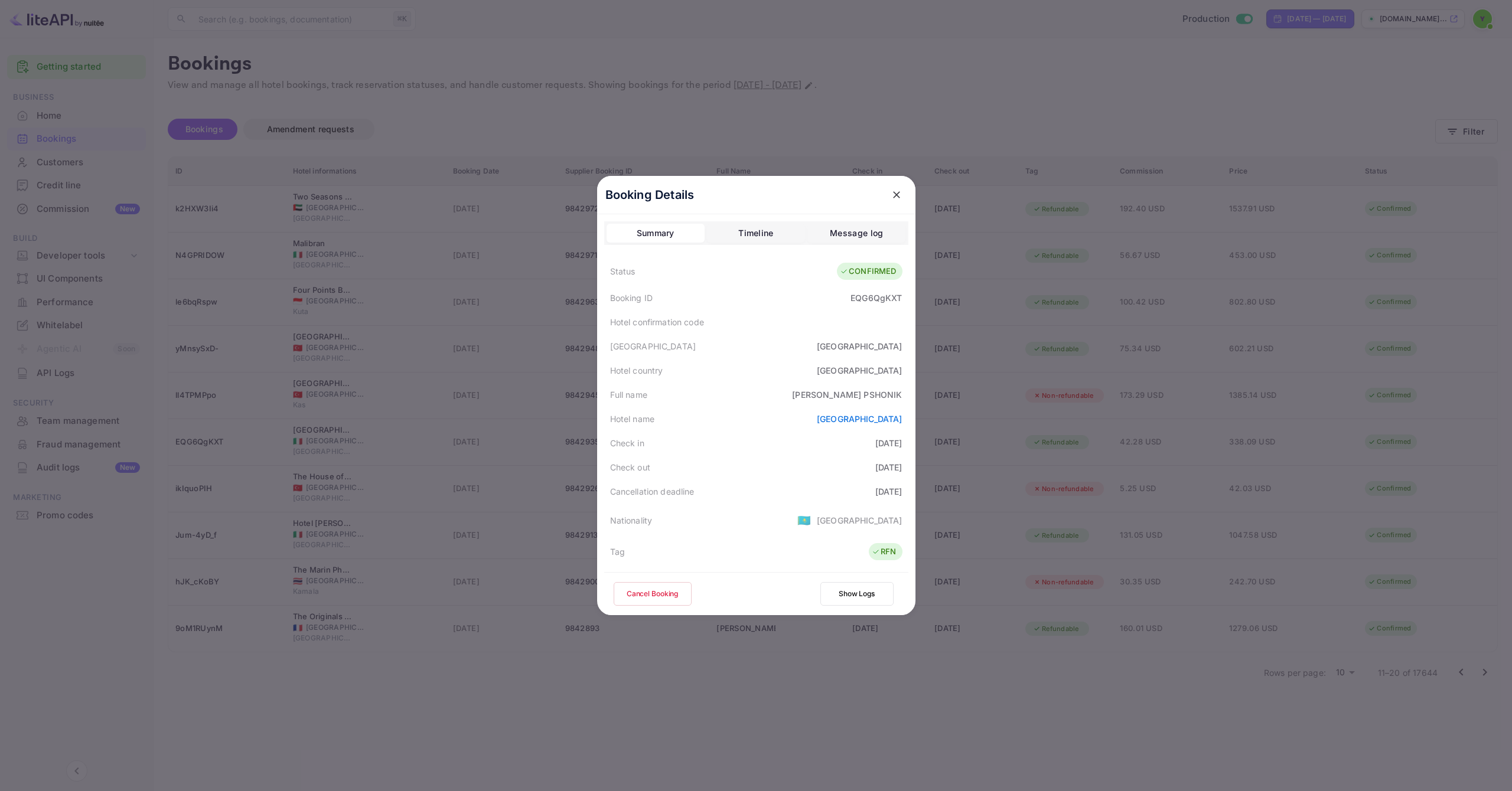
click at [893, 192] on icon "close" at bounding box center [897, 195] width 12 height 12
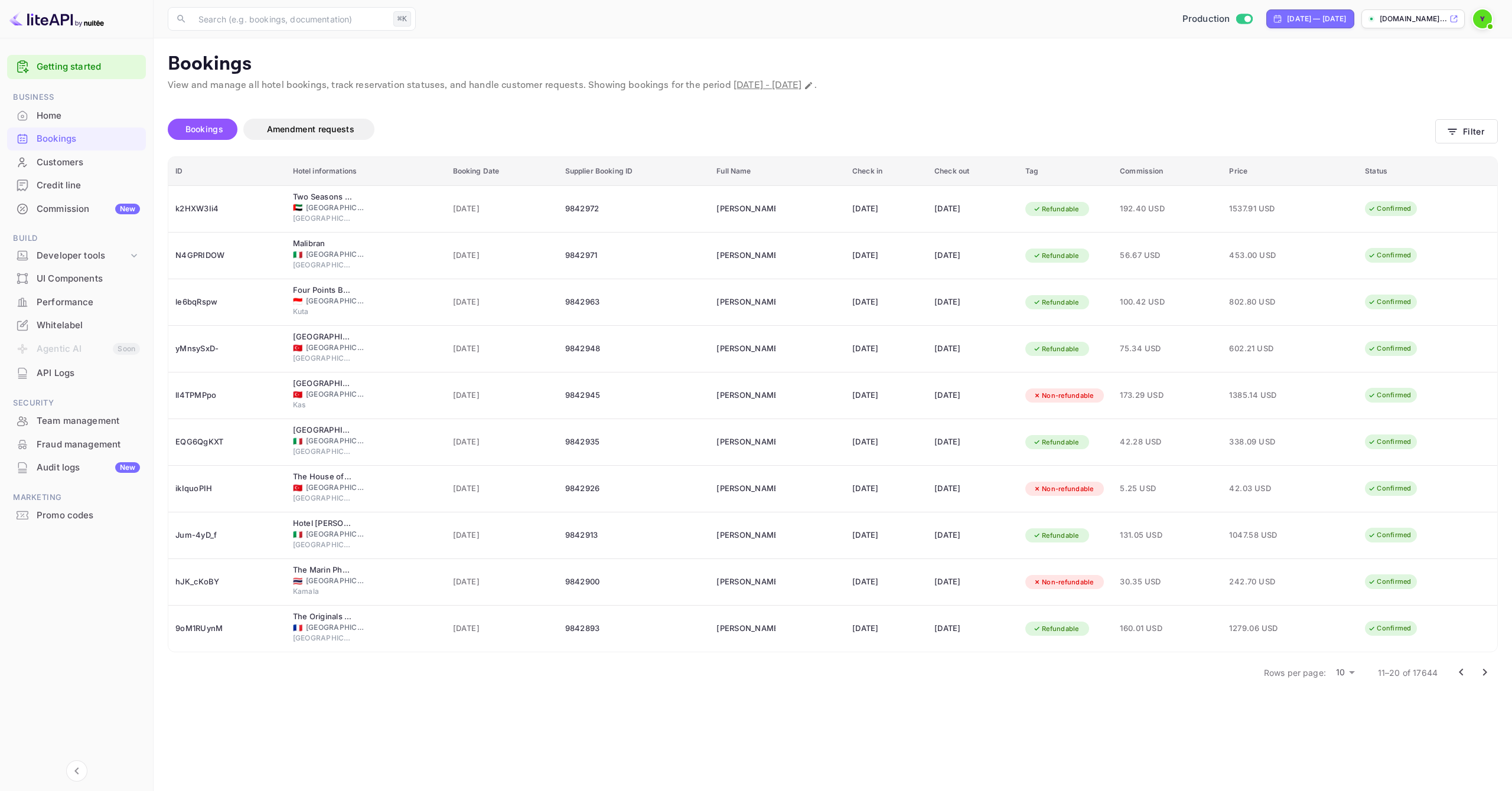
click at [62, 155] on div "Customers" at bounding box center [76, 162] width 139 height 23
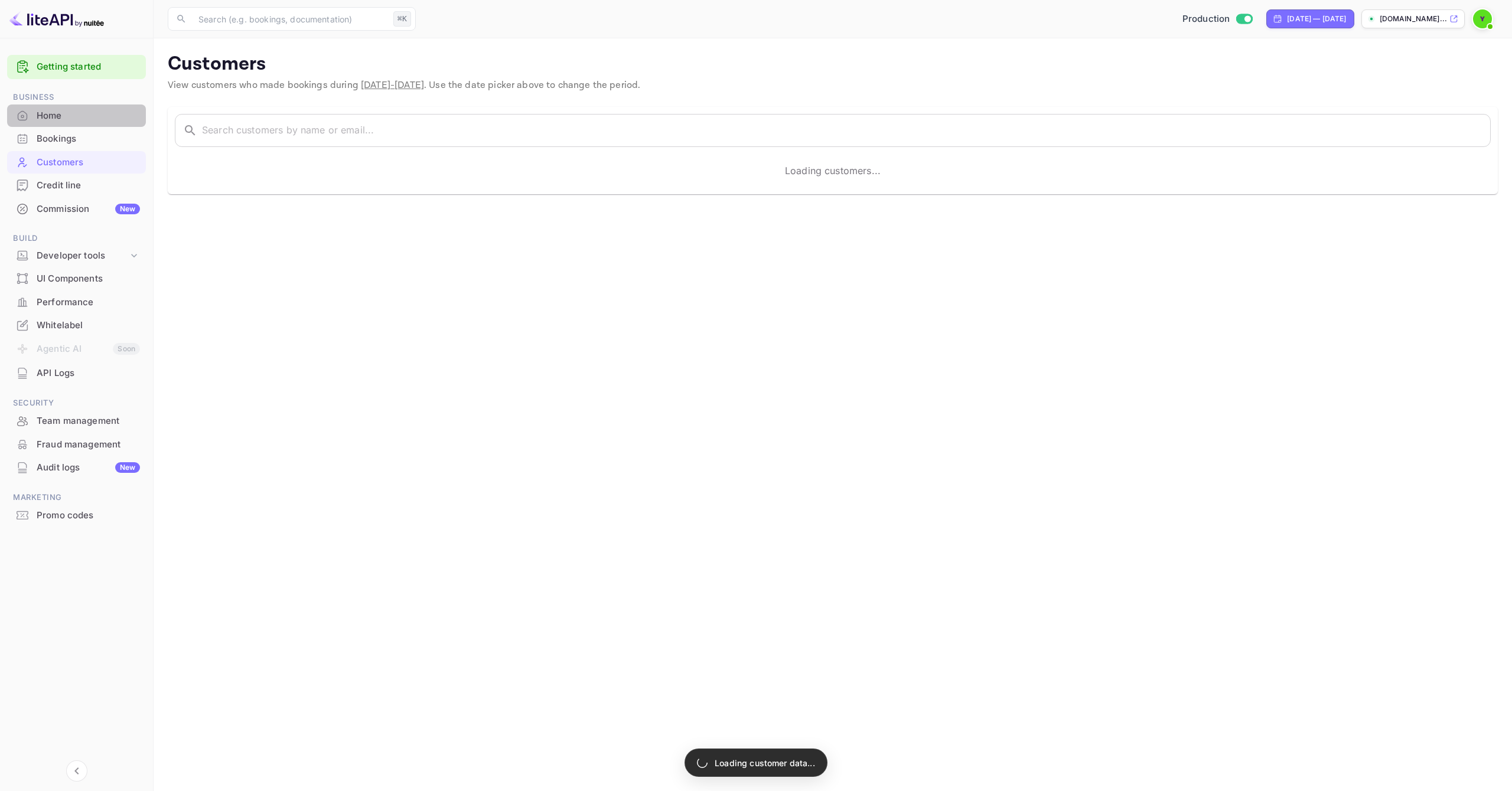
click at [62, 116] on div "Home" at bounding box center [88, 117] width 104 height 14
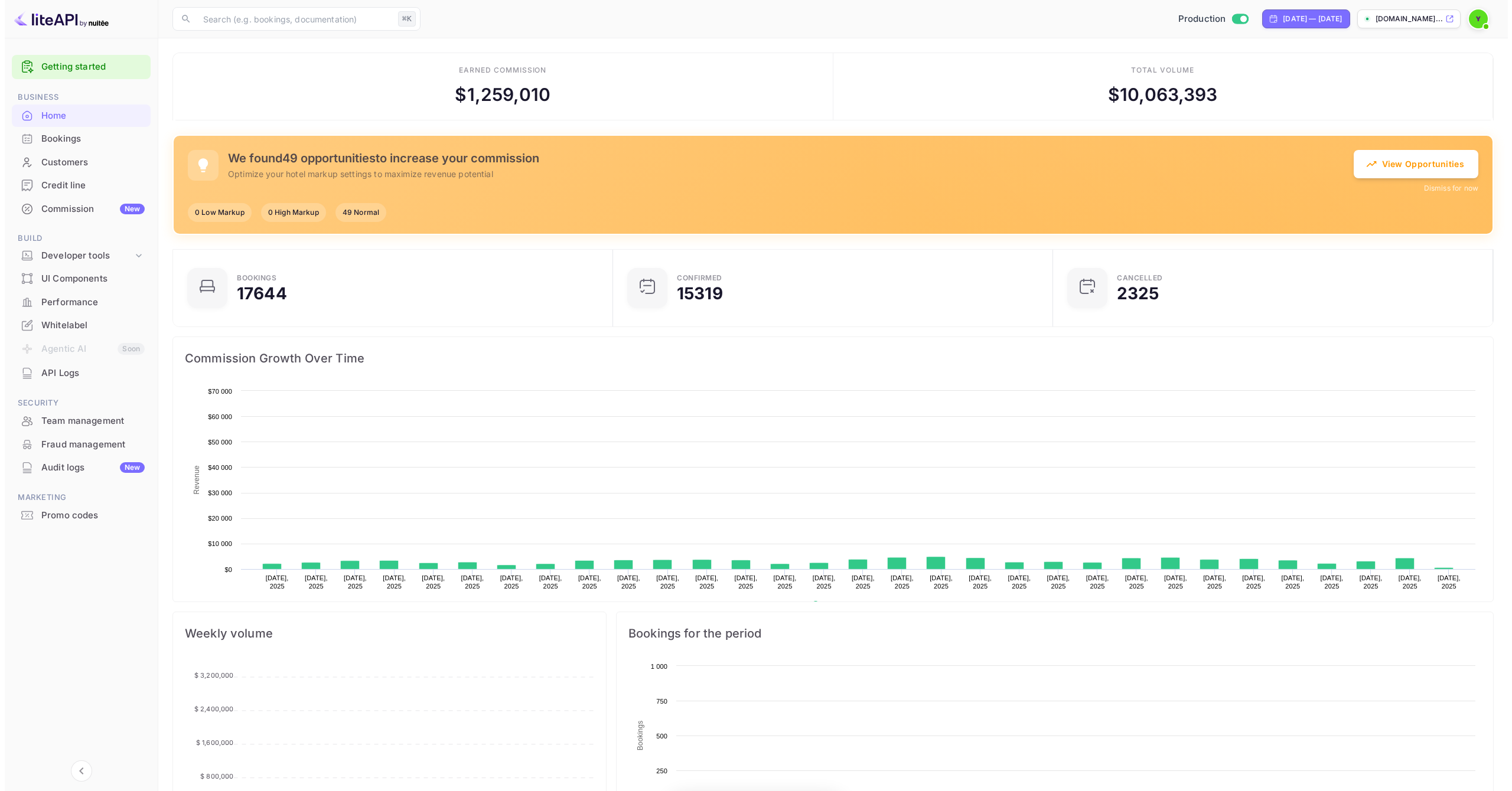
scroll to position [183, 424]
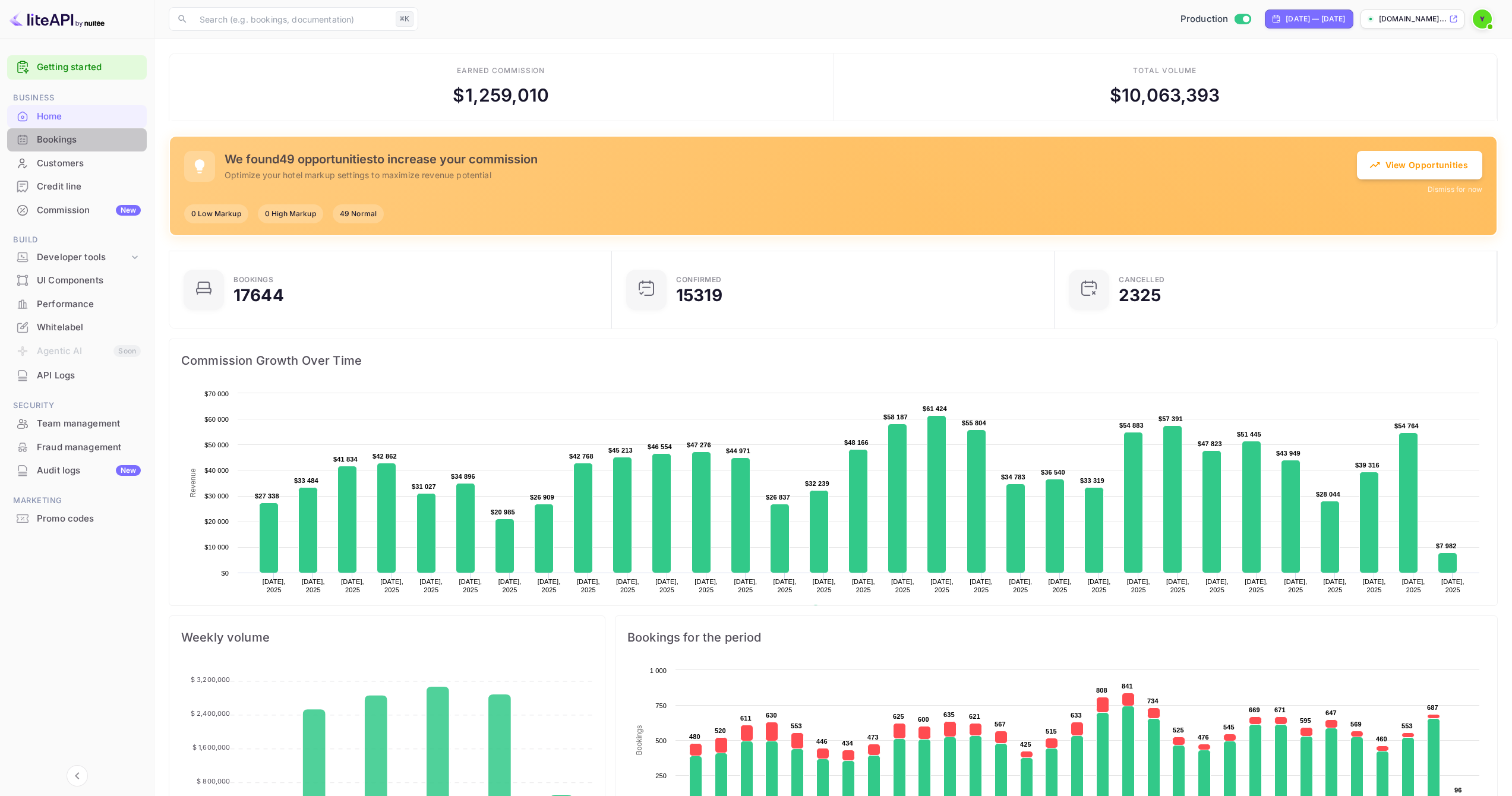
click at [64, 144] on div "Bookings" at bounding box center [88, 140] width 104 height 14
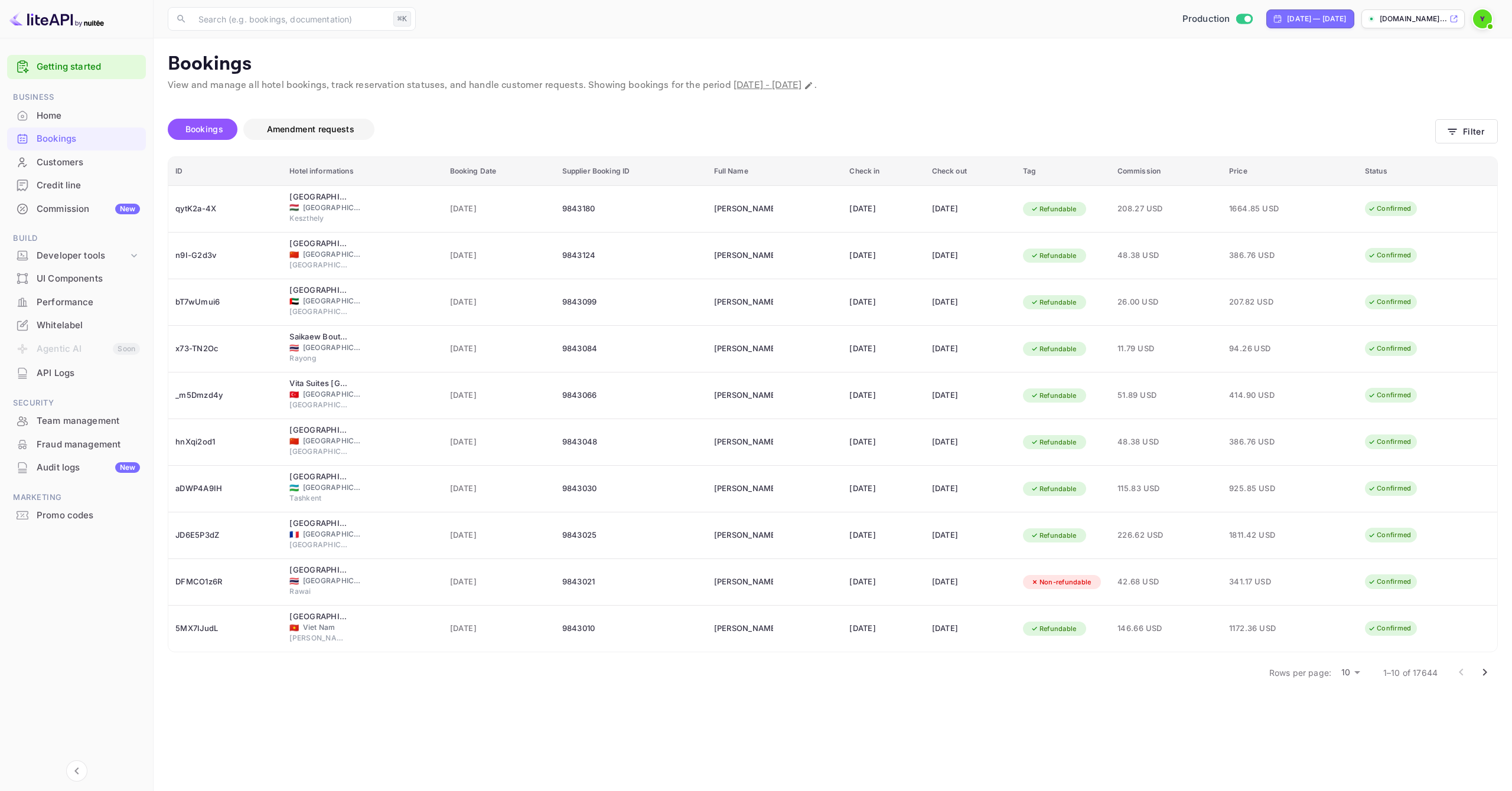
click at [324, 126] on span "Amendment requests" at bounding box center [310, 129] width 88 height 10
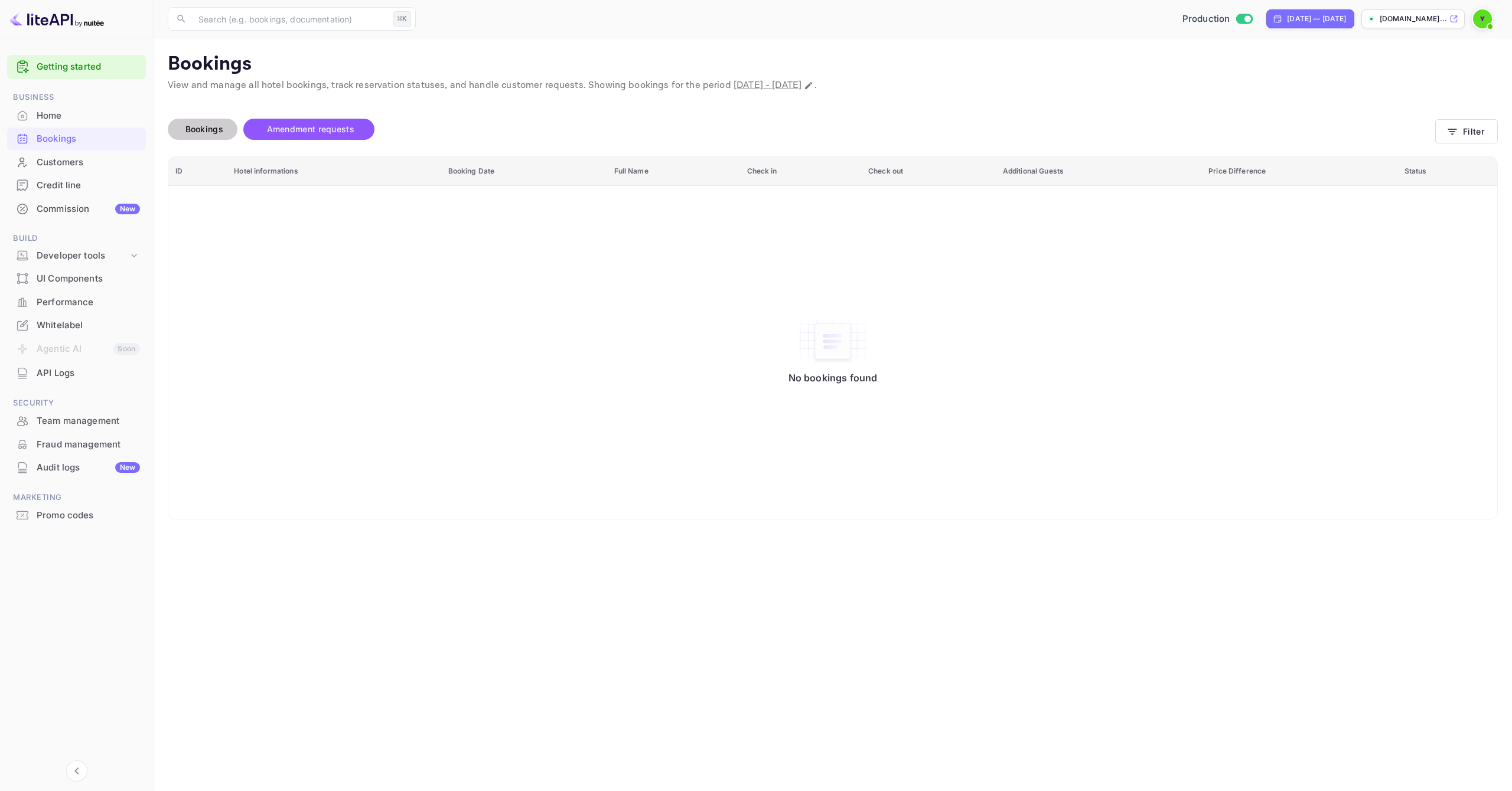
click at [215, 129] on span "Bookings" at bounding box center [204, 129] width 38 height 10
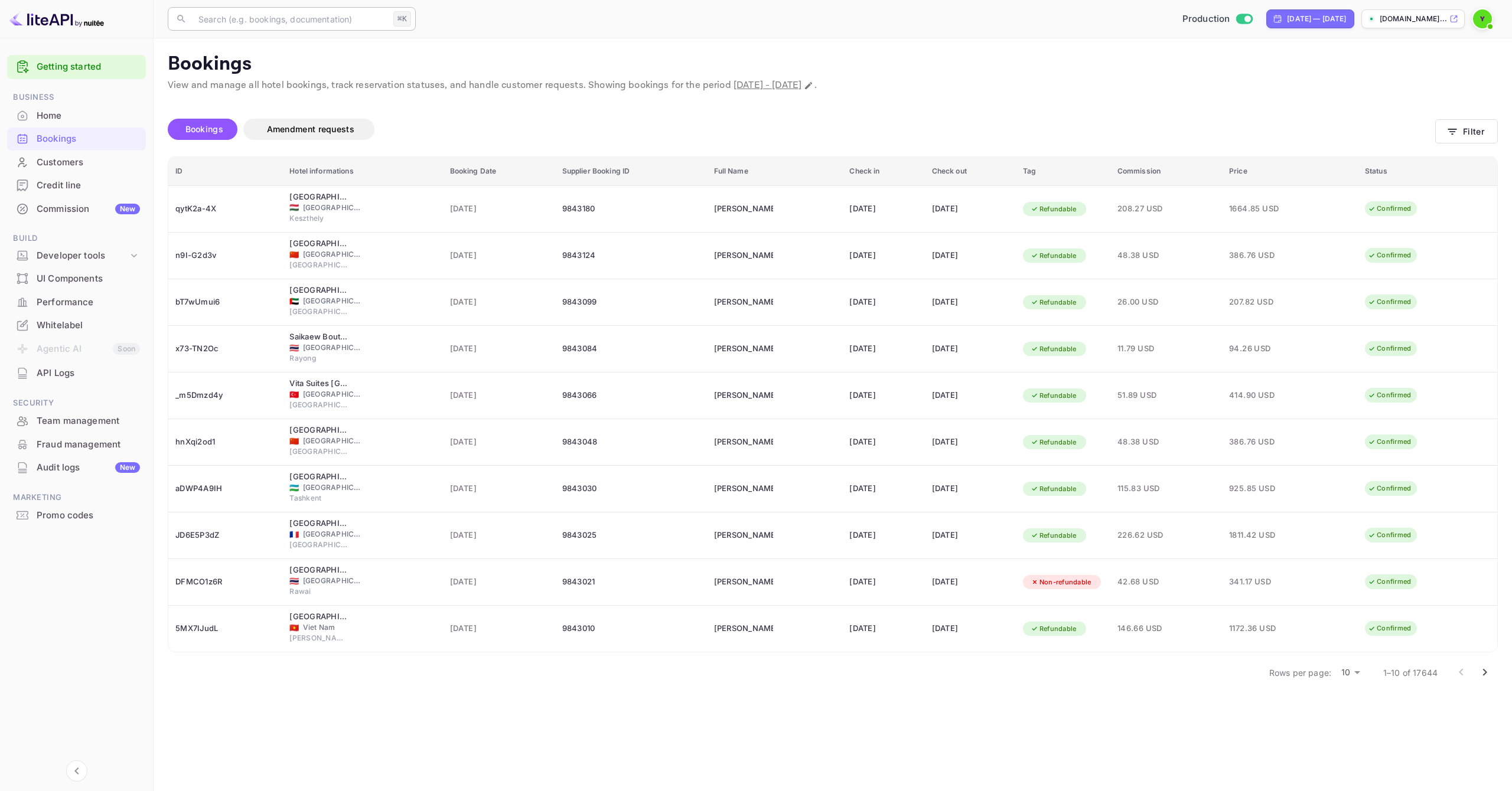
click at [302, 16] on input "text" at bounding box center [290, 19] width 198 height 24
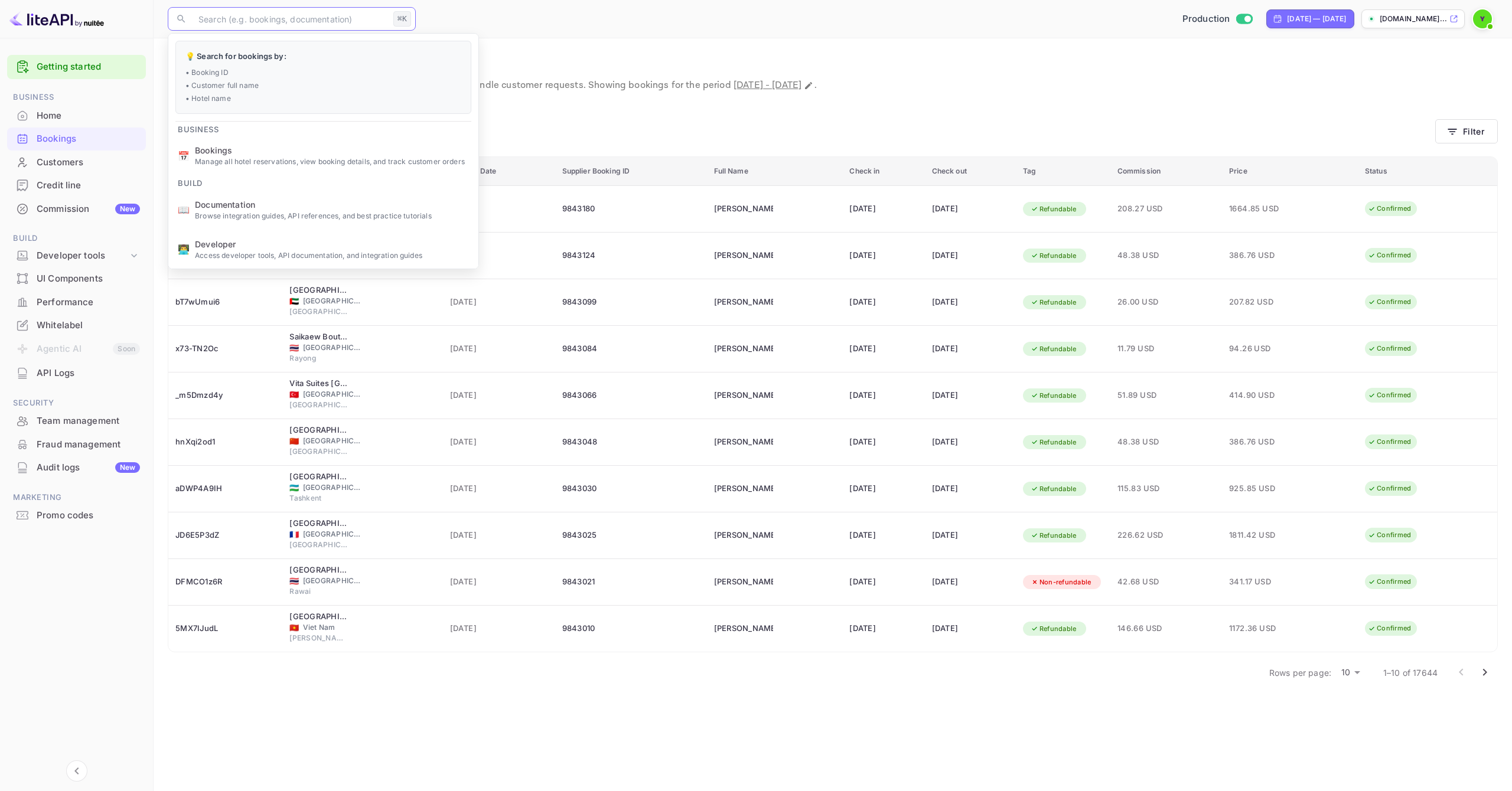
paste input "В админке не нашел, как можно редактировать."
type input "В админке не нашел, как можно редактировать."
paste input "N4GPRIDOW"
type input "N4GPRIDOW"
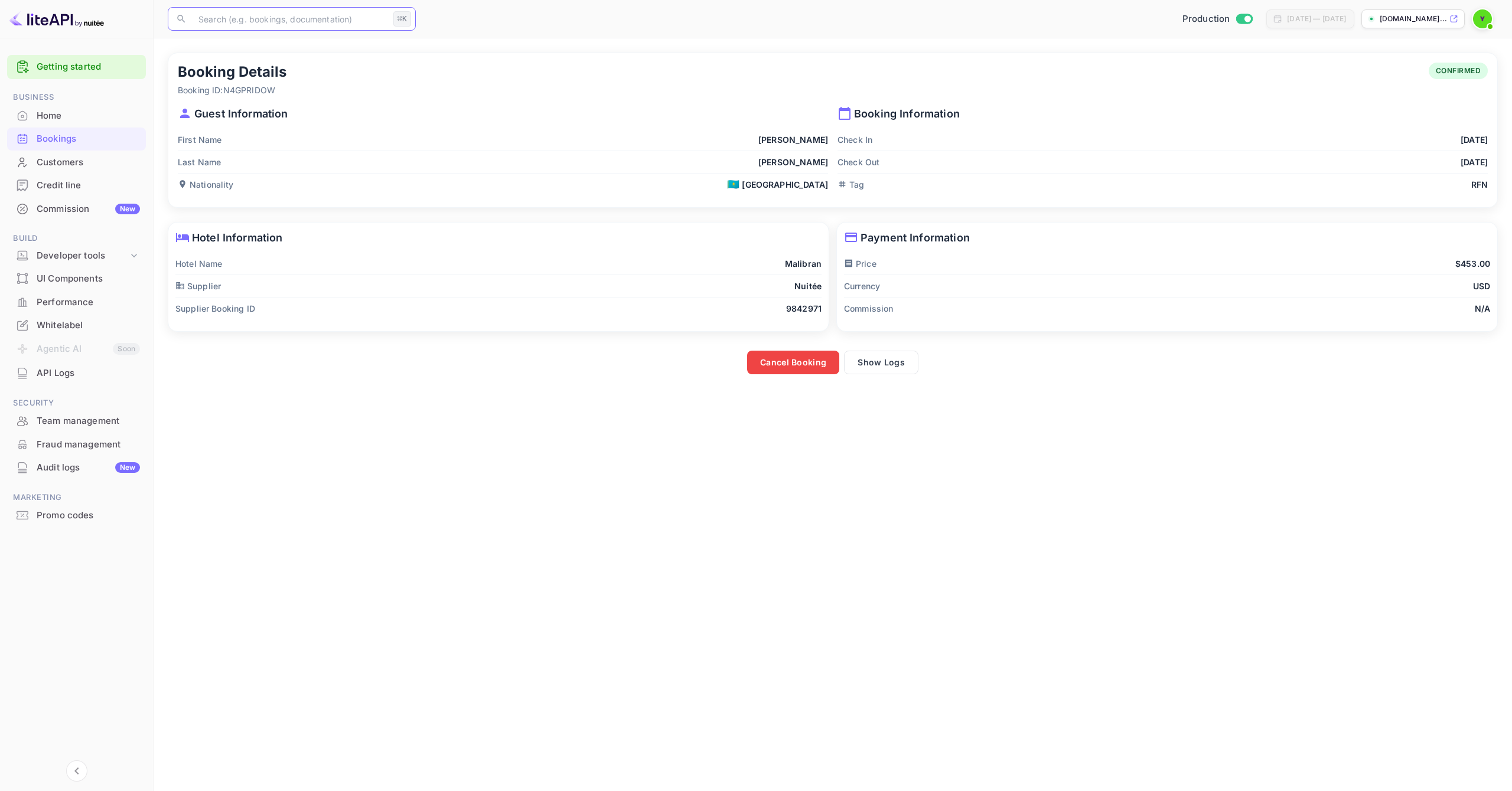
click at [1446, 69] on span "CONFIRMED" at bounding box center [1459, 70] width 59 height 11
click at [1339, 83] on div "Booking Details Booking ID: N4GPRIDOW CONFIRMED" at bounding box center [833, 79] width 1310 height 34
drag, startPoint x: 1287, startPoint y: 185, endPoint x: 1248, endPoint y: 185, distance: 39.0
click at [1284, 185] on div "Tag RFN" at bounding box center [1162, 185] width 650 height 22
click at [811, 183] on div "🇰🇿 Kazakhstan" at bounding box center [777, 185] width 101 height 13
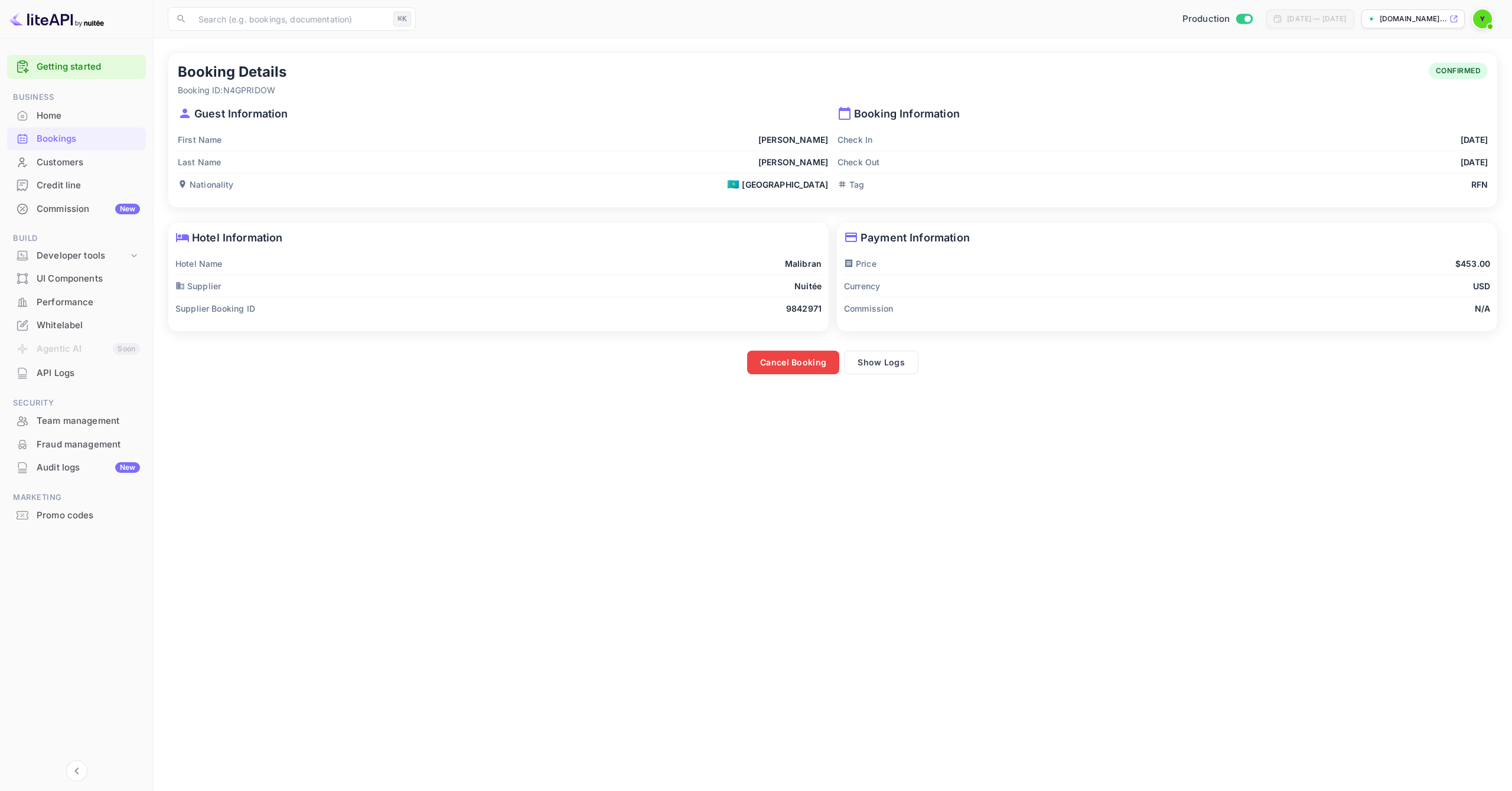
click at [878, 182] on div "Tag RFN" at bounding box center [1162, 185] width 650 height 22
click at [848, 133] on p "Check In" at bounding box center [854, 139] width 35 height 13
click at [776, 137] on div "First Name Evgenii" at bounding box center [503, 139] width 650 height 23
click at [203, 142] on p "First Name" at bounding box center [199, 139] width 44 height 13
click at [218, 179] on p "Nationality" at bounding box center [205, 185] width 56 height 13
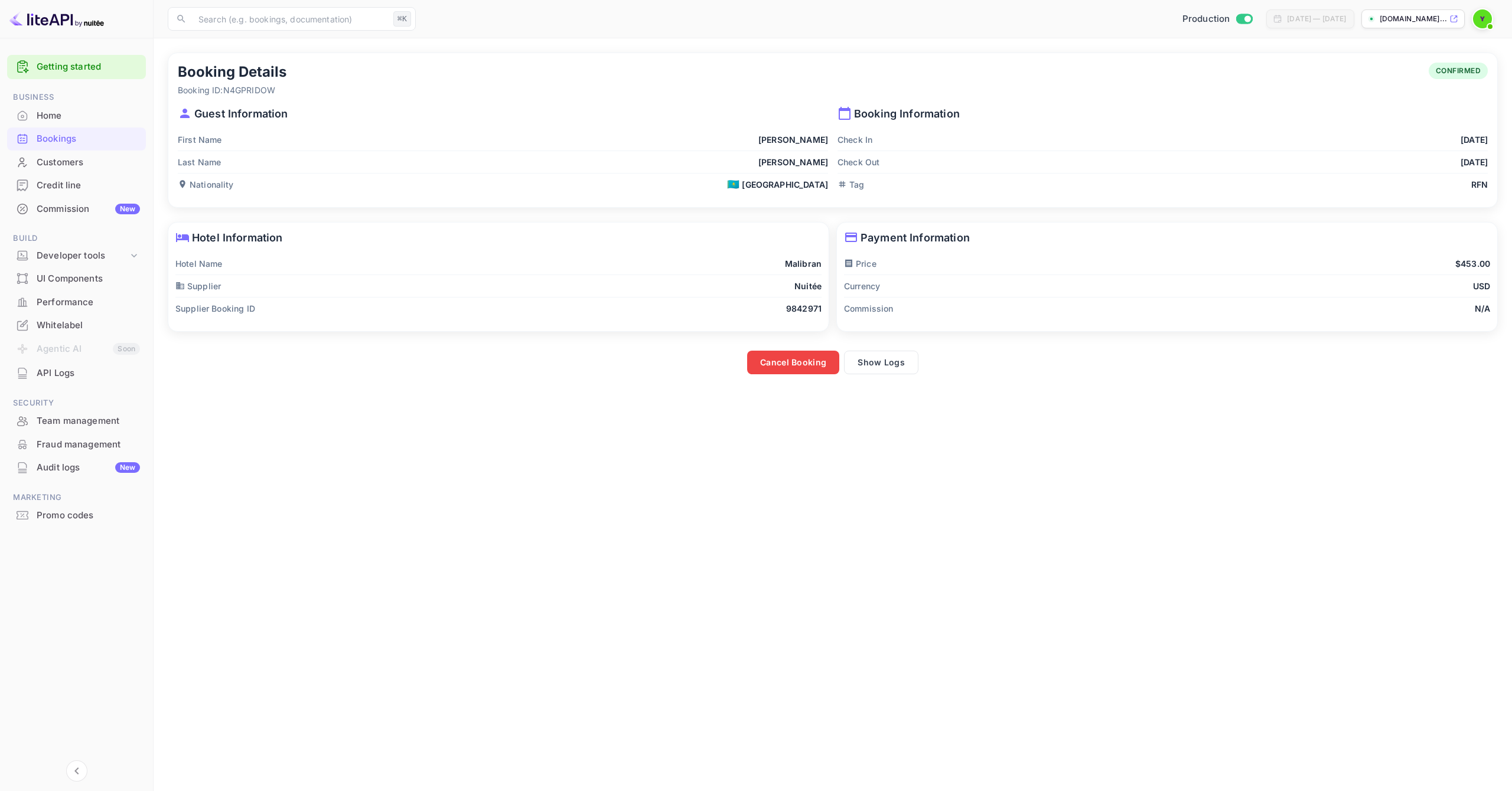
click at [228, 270] on div "Hotel Name Malibran" at bounding box center [499, 264] width 646 height 23
click at [230, 302] on p "Supplier Booking ID" at bounding box center [215, 308] width 80 height 13
click at [929, 309] on div "Commission N/A" at bounding box center [1167, 308] width 646 height 22
click at [928, 284] on div "Currency USD" at bounding box center [1167, 286] width 646 height 23
click at [933, 260] on div "Price $453.00" at bounding box center [1167, 264] width 646 height 23
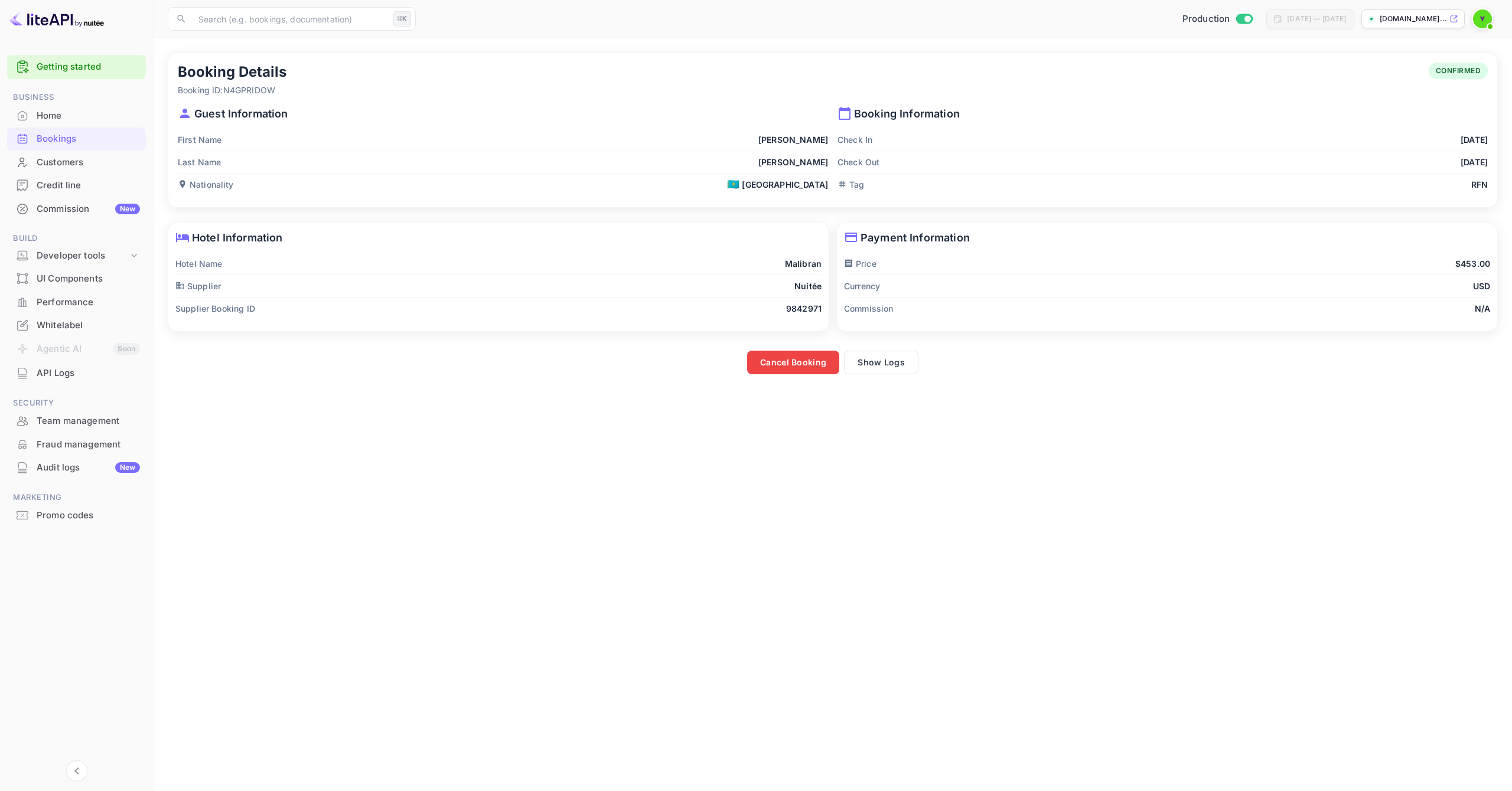
click at [1475, 294] on div "Currency USD" at bounding box center [1167, 286] width 646 height 23
click at [1468, 306] on div "Commission N/A" at bounding box center [1167, 308] width 646 height 22
click at [1426, 263] on div "Price $453.00" at bounding box center [1167, 264] width 646 height 23
click at [1426, 174] on div "Tag RFN" at bounding box center [1162, 185] width 650 height 22
click at [752, 142] on div "First Name Evgenii" at bounding box center [503, 139] width 650 height 23
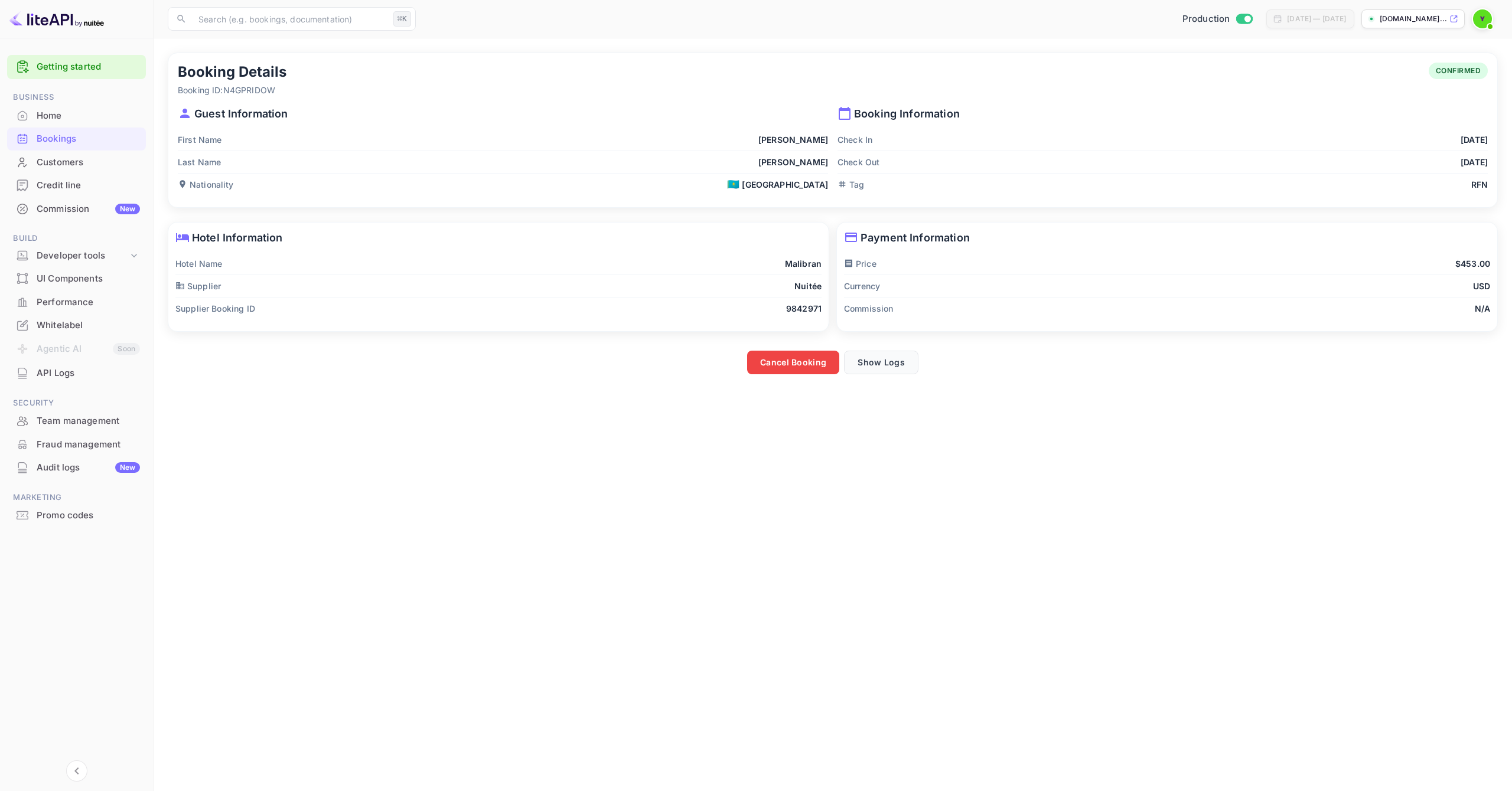
click at [882, 366] on button "Show Logs" at bounding box center [881, 362] width 74 height 24
